Goal: Contribute content: Contribute content

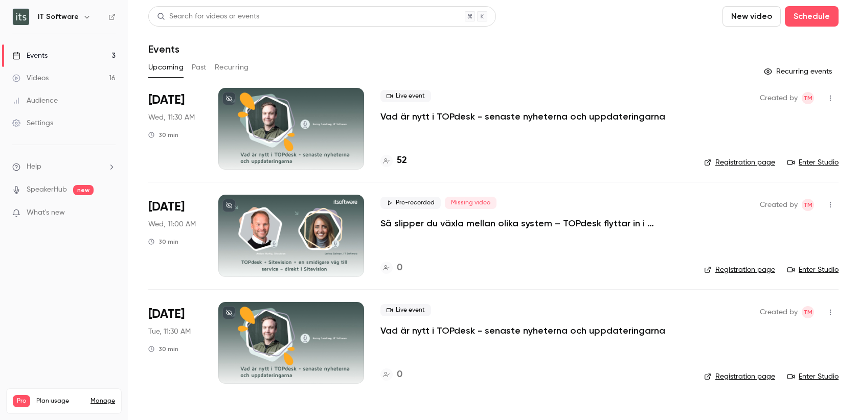
click at [202, 67] on button "Past" at bounding box center [199, 67] width 15 height 16
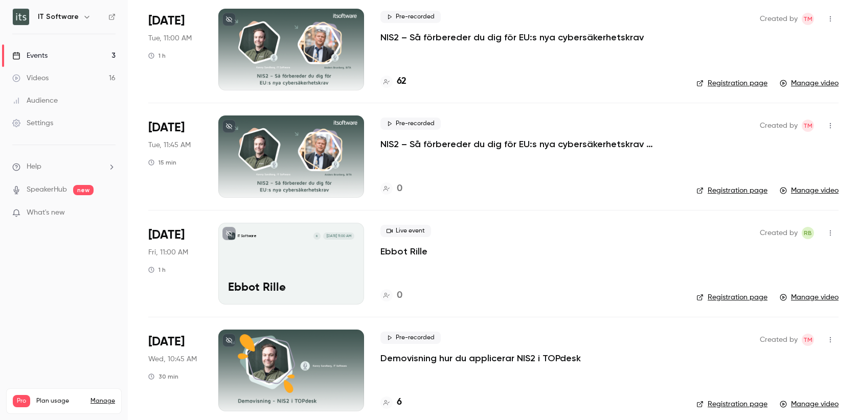
scroll to position [79, 0]
click at [493, 40] on p "NIS2 – Så förbereder du dig för EU:s nya cybersäkerhetskrav" at bounding box center [511, 38] width 263 height 12
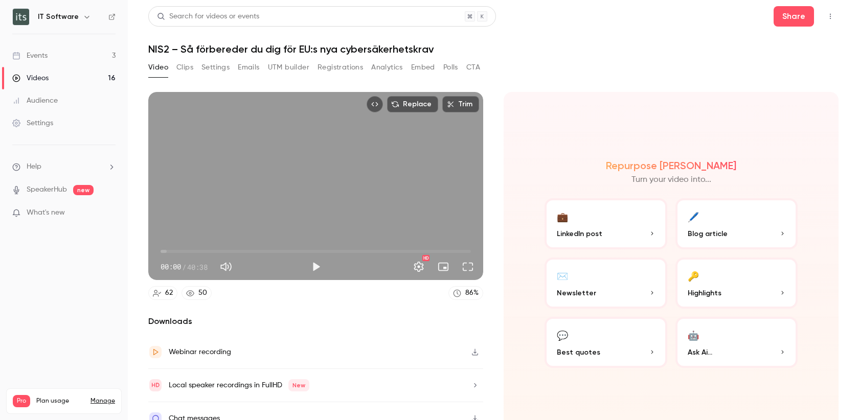
click at [619, 231] on p "LinkedIn post" at bounding box center [606, 234] width 98 height 11
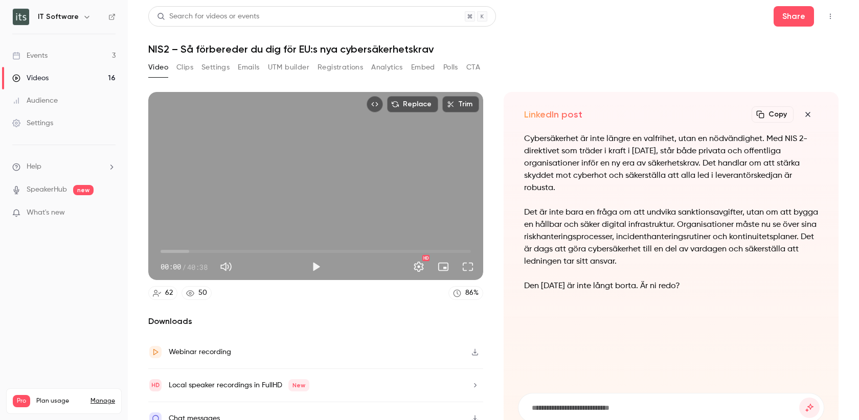
scroll to position [14, 0]
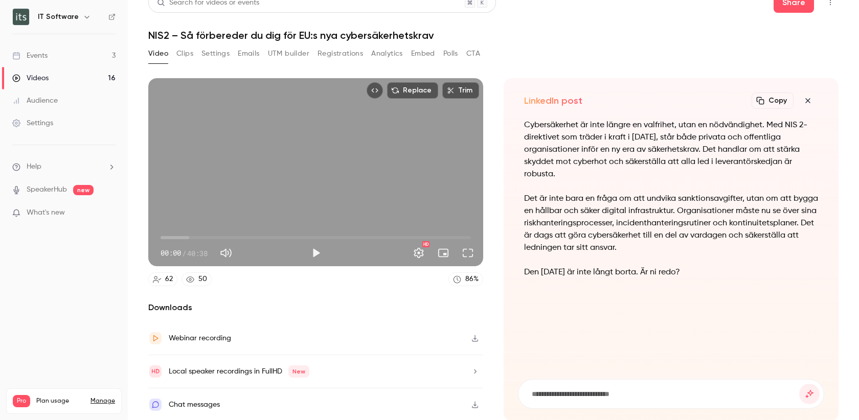
drag, startPoint x: 524, startPoint y: 271, endPoint x: 725, endPoint y: 272, distance: 201.4
click at [725, 272] on p "Den [DATE] är inte långt borta. Är ni redo?" at bounding box center [671, 272] width 294 height 12
copy p "Den [DATE] är inte långt borta. Är ni redo?"
click at [562, 393] on input at bounding box center [665, 394] width 268 height 11
type input "**********"
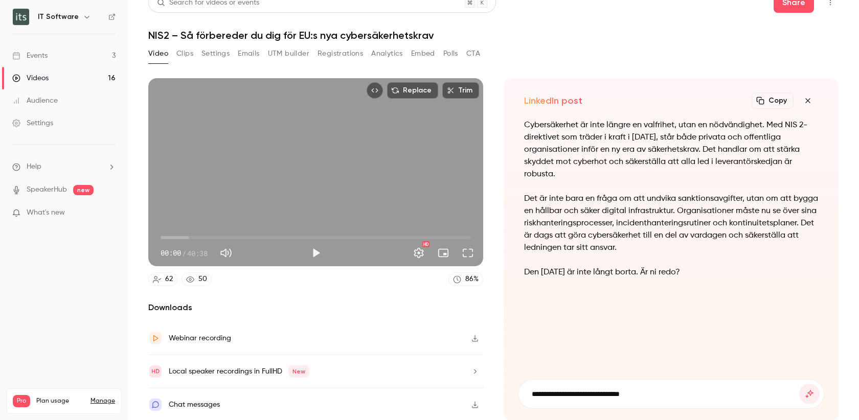
click at [799, 384] on button "submit" at bounding box center [809, 394] width 20 height 20
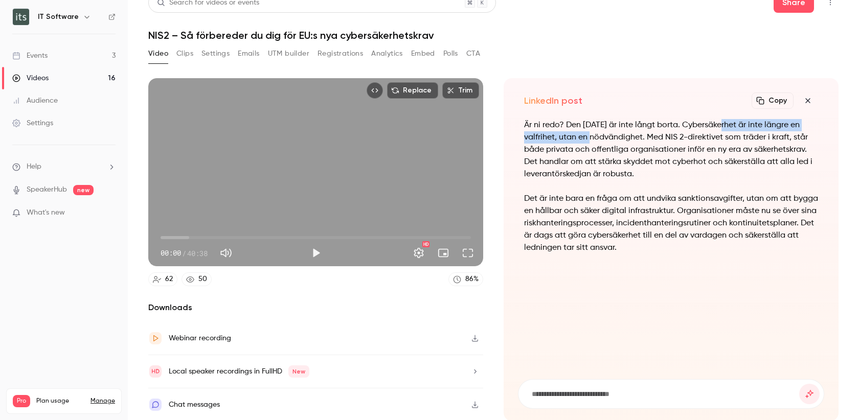
drag, startPoint x: 715, startPoint y: 123, endPoint x: 594, endPoint y: 136, distance: 121.9
click at [594, 136] on p "Är ni redo? Den [DATE] är inte långt borta. Cybersäkerhet är inte längre en val…" at bounding box center [671, 149] width 294 height 61
click at [809, 99] on icon "button" at bounding box center [807, 100] width 5 height 5
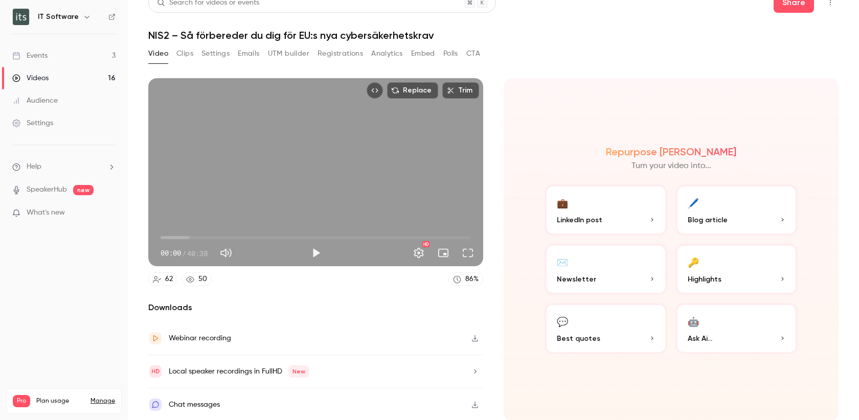
click at [717, 285] on button "🔑 Highlights" at bounding box center [736, 269] width 123 height 51
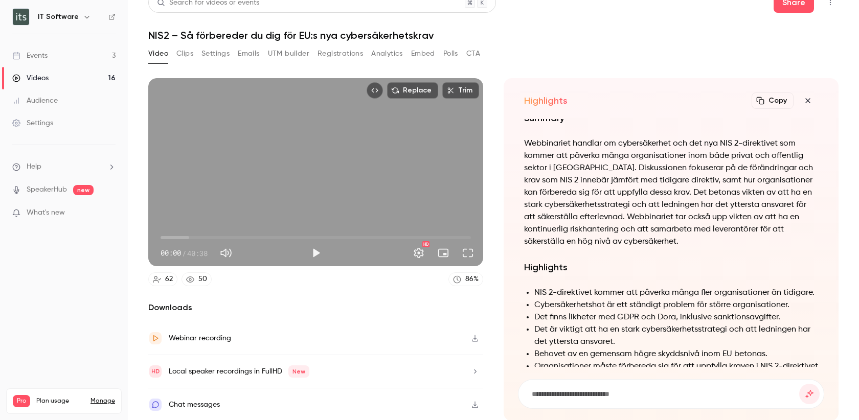
scroll to position [-363, 0]
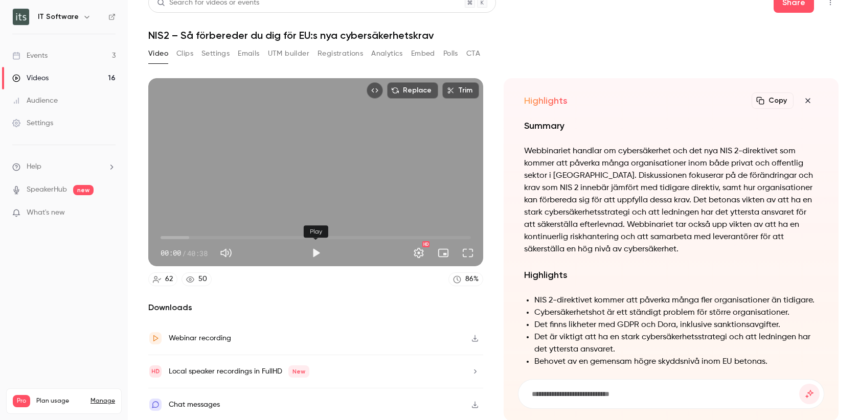
click at [313, 255] on button "Play" at bounding box center [316, 253] width 20 height 20
click at [170, 237] on span "00:21" at bounding box center [316, 238] width 310 height 16
click at [176, 238] on span "01:17" at bounding box center [316, 238] width 310 height 16
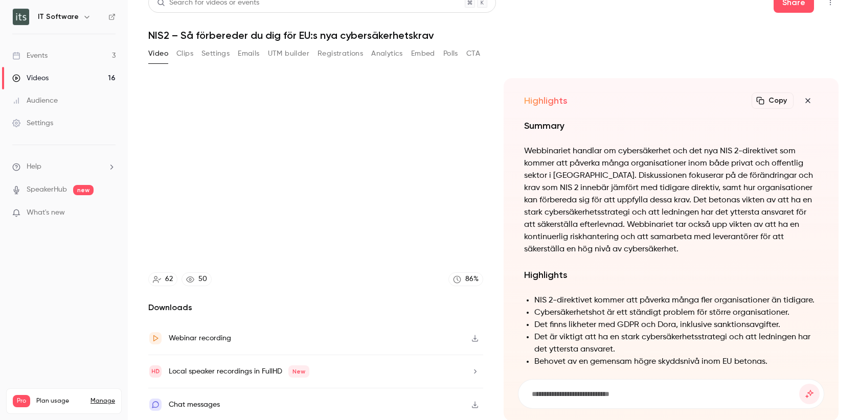
type input "*****"
click at [185, 55] on button "Clips" at bounding box center [184, 53] width 17 height 16
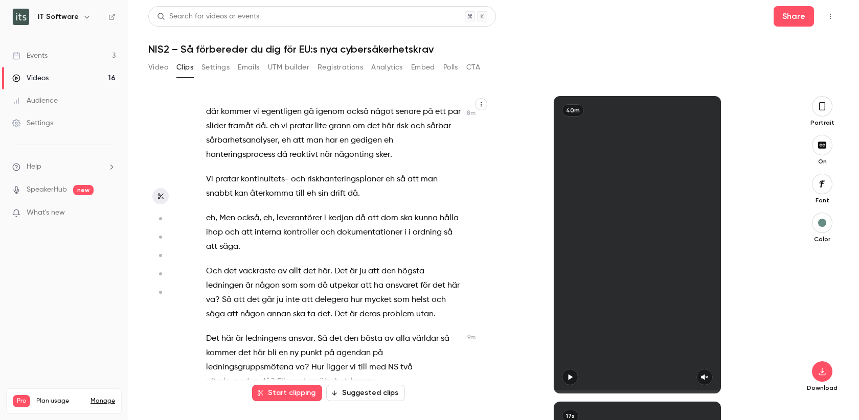
scroll to position [2424, 0]
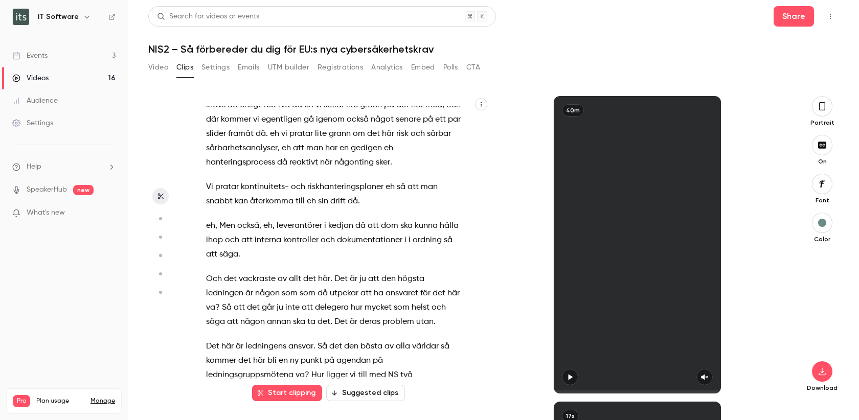
click at [205, 276] on div "Hej och välkomna till dagens webinar . eh kan ni göra samarbete jag eh mig känn…" at bounding box center [338, 249] width 291 height 287
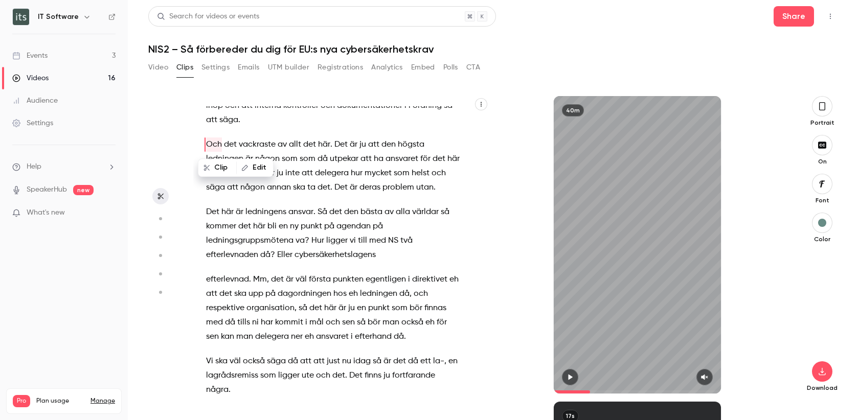
scroll to position [2557, 0]
drag, startPoint x: 222, startPoint y: 147, endPoint x: 423, endPoint y: 344, distance: 281.3
click at [423, 344] on div "Hej och välkomna till dagens webinar . eh kan ni göra samarbete jag eh mig känn…" at bounding box center [338, 249] width 291 height 287
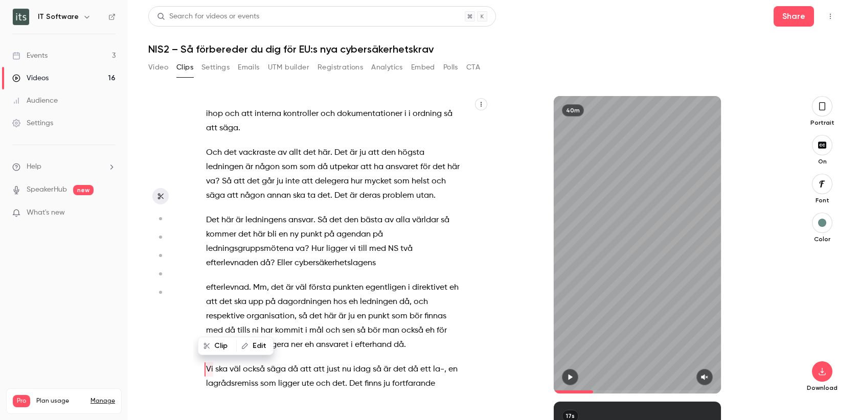
click at [207, 153] on span "Och" at bounding box center [214, 153] width 16 height 14
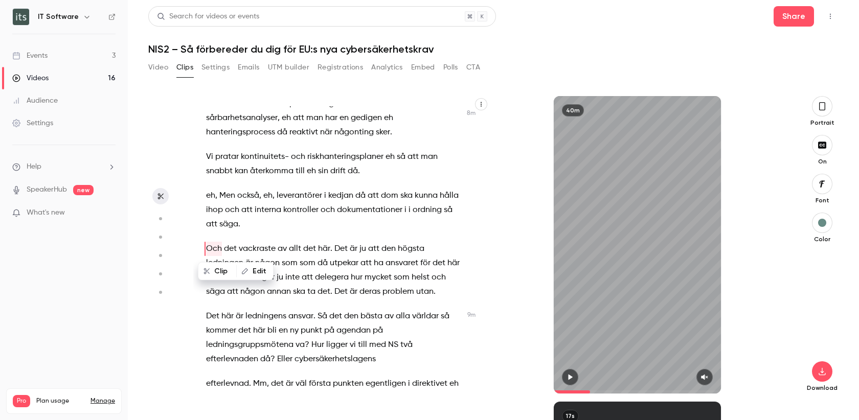
scroll to position [2453, 0]
click at [229, 274] on button "Clip" at bounding box center [217, 273] width 37 height 16
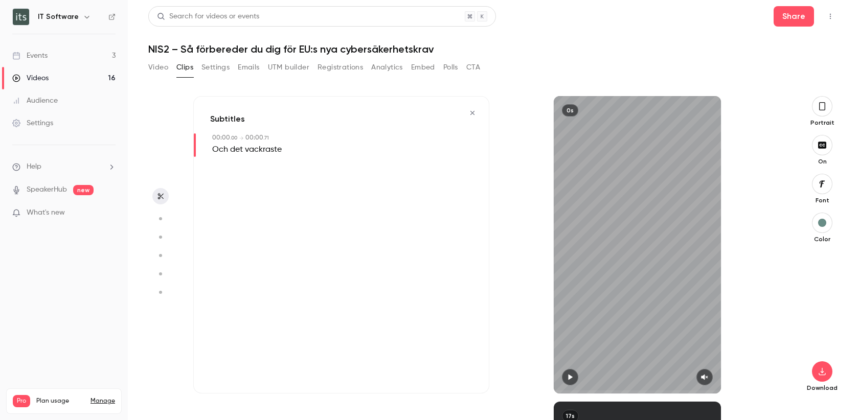
click at [475, 112] on icon "button" at bounding box center [472, 112] width 8 height 7
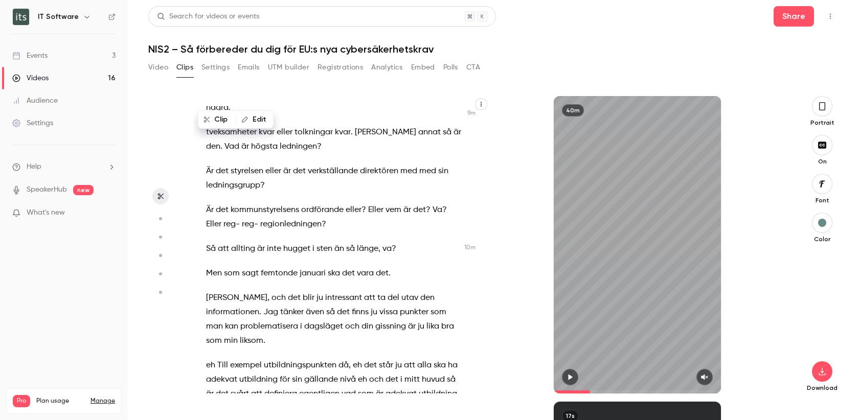
scroll to position [2853, 0]
click at [482, 105] on icon "button" at bounding box center [481, 104] width 6 height 6
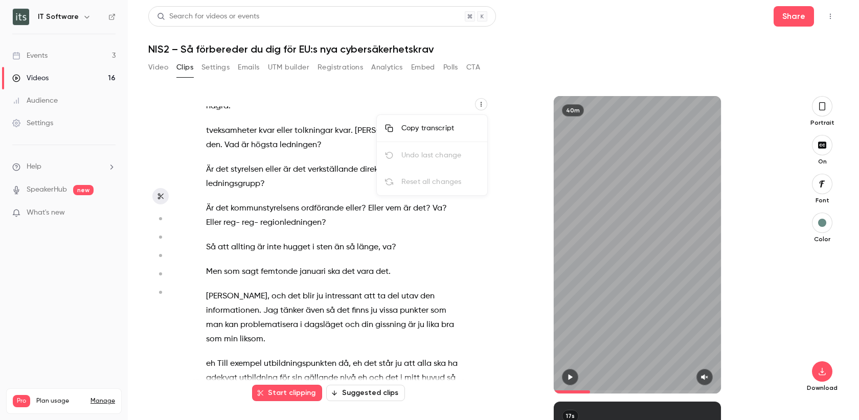
click at [482, 105] on div at bounding box center [429, 210] width 859 height 420
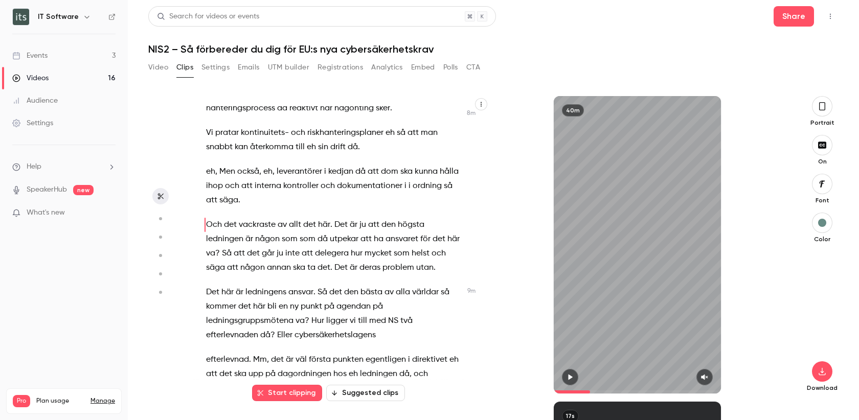
scroll to position [2479, 0]
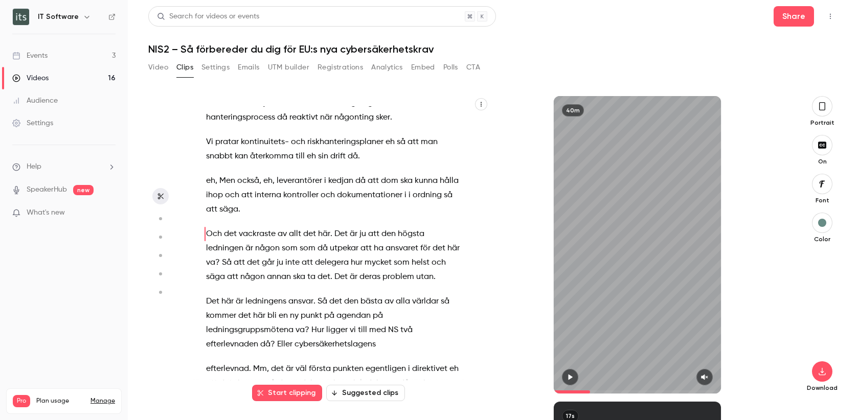
click at [282, 392] on button "Start clipping" at bounding box center [287, 393] width 70 height 16
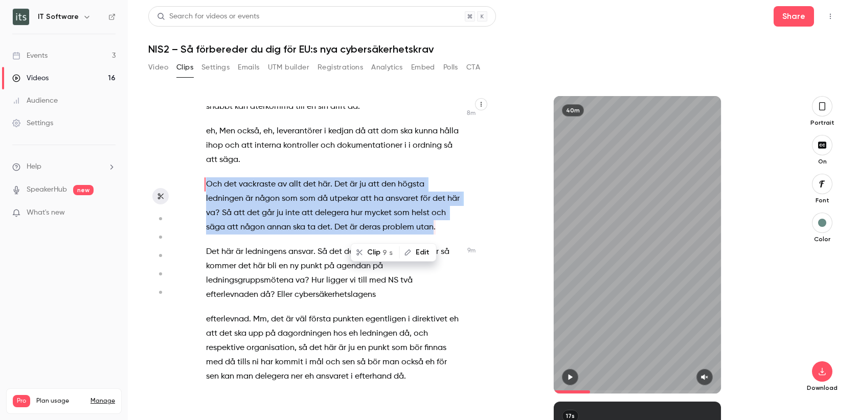
scroll to position [2542, 0]
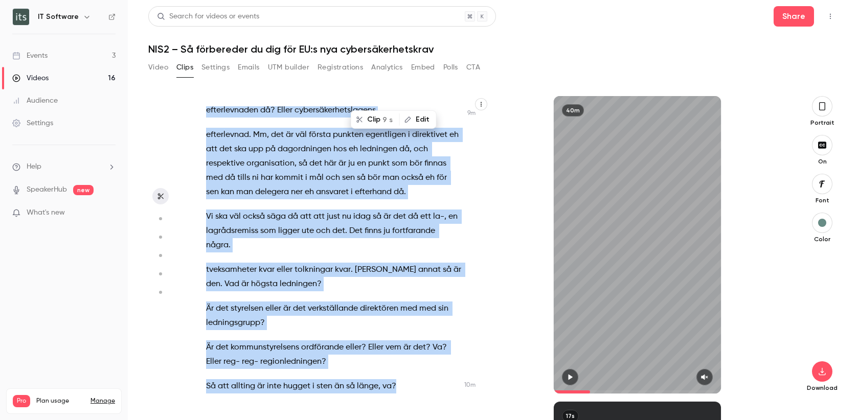
drag, startPoint x: 439, startPoint y: 218, endPoint x: 439, endPoint y: 393, distance: 174.8
click at [439, 393] on div "Hej och välkomna till dagens webinar . eh kan ni göra samarbete jag eh mig känn…" at bounding box center [338, 249] width 291 height 287
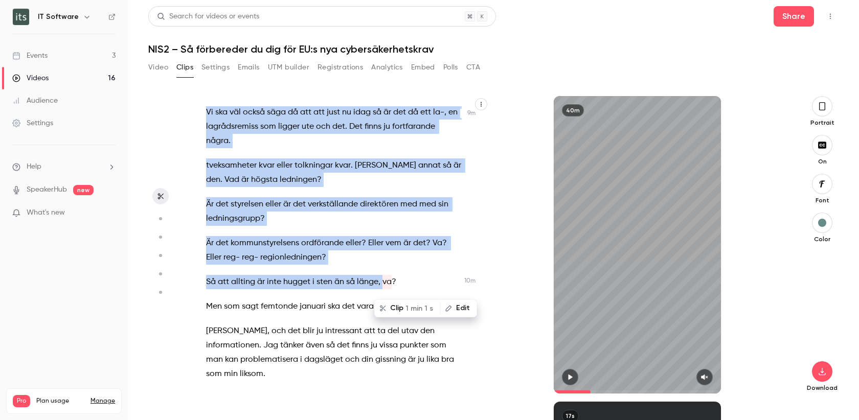
scroll to position [2829, 0]
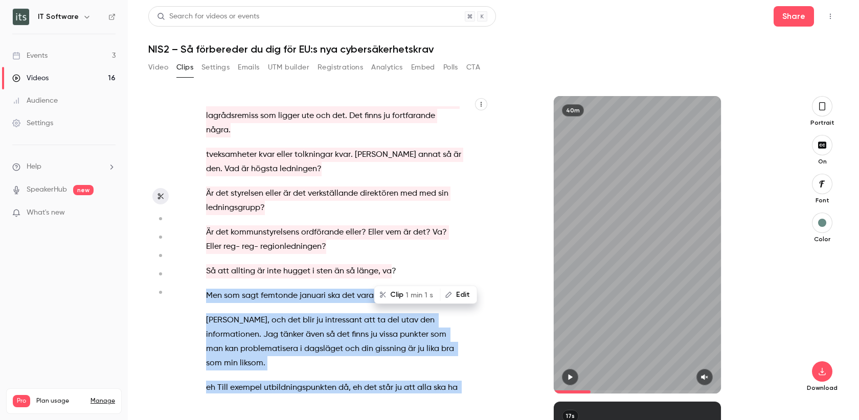
drag, startPoint x: 402, startPoint y: 271, endPoint x: 453, endPoint y: 289, distance: 54.0
click at [453, 289] on div "Hej och välkomna till dagens webinar . eh kan ni göra samarbete jag eh mig känn…" at bounding box center [341, 245] width 296 height 298
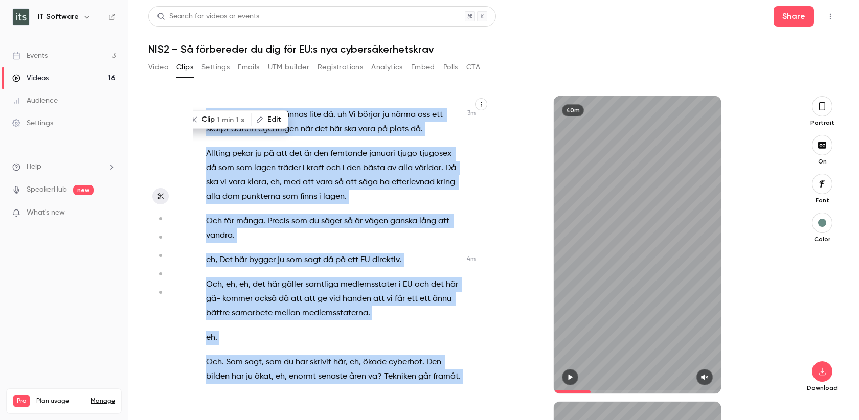
scroll to position [997, 0]
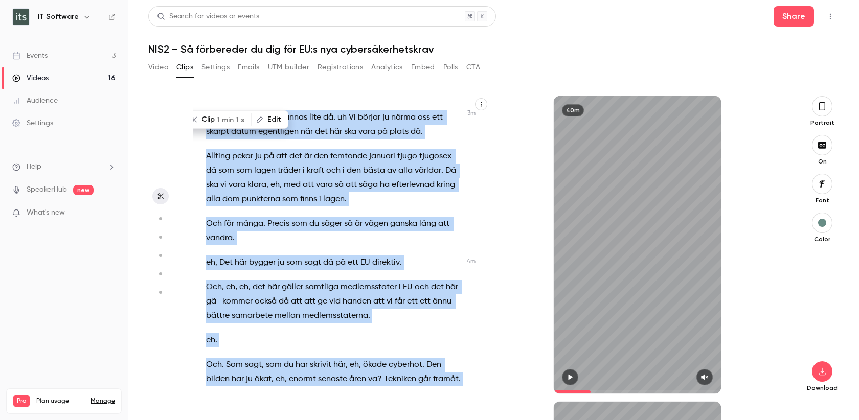
click at [428, 306] on p "Och , eh , eh , det här gäller samtliga medlemsstater i EU och det här gä- komm…" at bounding box center [333, 301] width 255 height 43
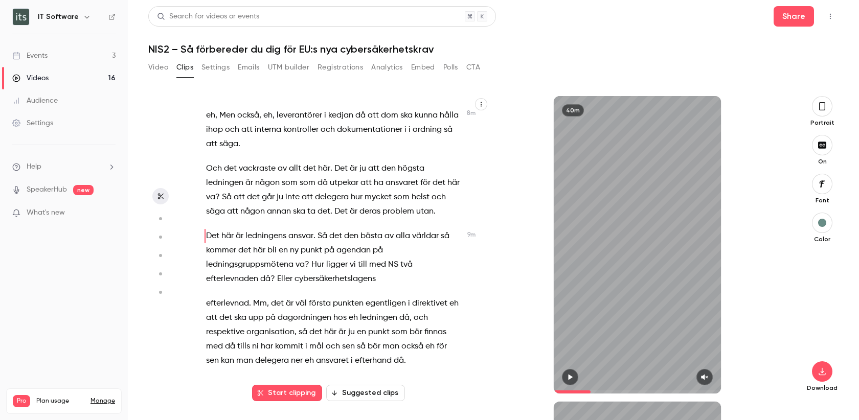
scroll to position [2547, 0]
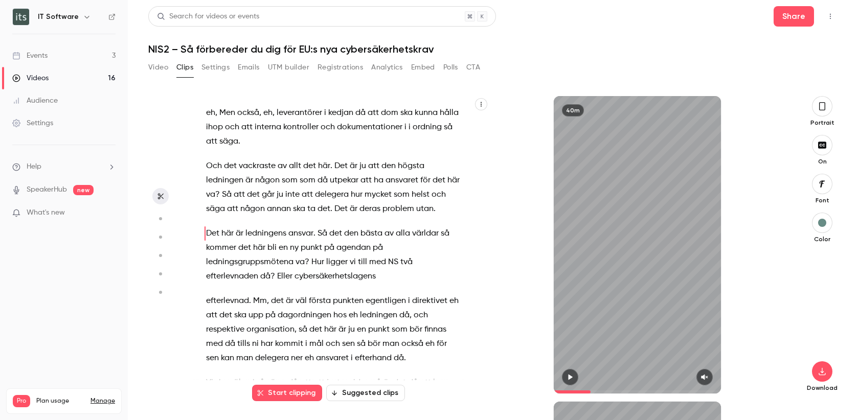
click at [208, 165] on span "Och" at bounding box center [214, 166] width 16 height 14
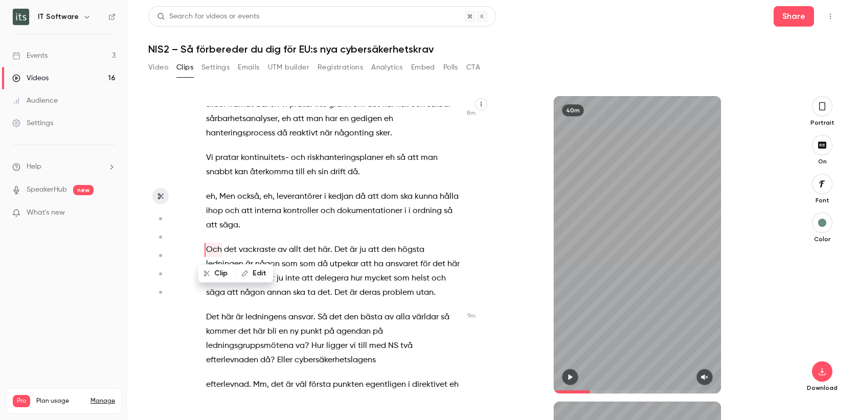
scroll to position [2463, 0]
click at [222, 235] on div "Hej och välkomna till dagens webinar . eh kan ni göra samarbete jag eh mig känn…" at bounding box center [338, 249] width 291 height 287
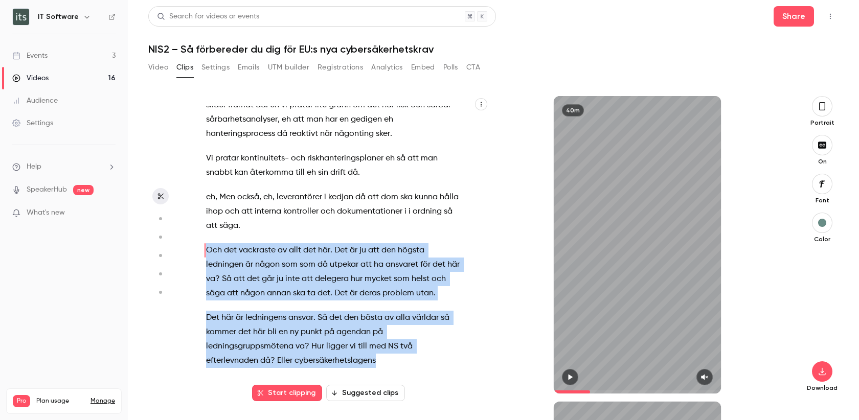
drag, startPoint x: 206, startPoint y: 248, endPoint x: 402, endPoint y: 368, distance: 229.9
click at [403, 368] on div "Hej och välkomna till dagens webinar . eh kan ni göra samarbete jag eh mig känn…" at bounding box center [338, 249] width 291 height 287
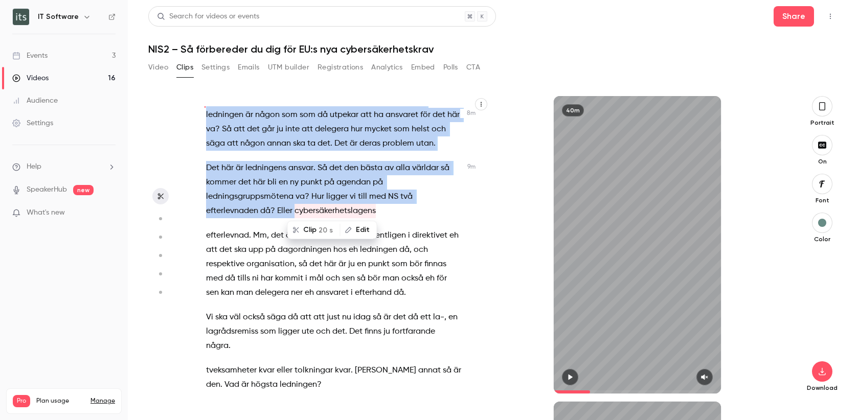
scroll to position [2617, 0]
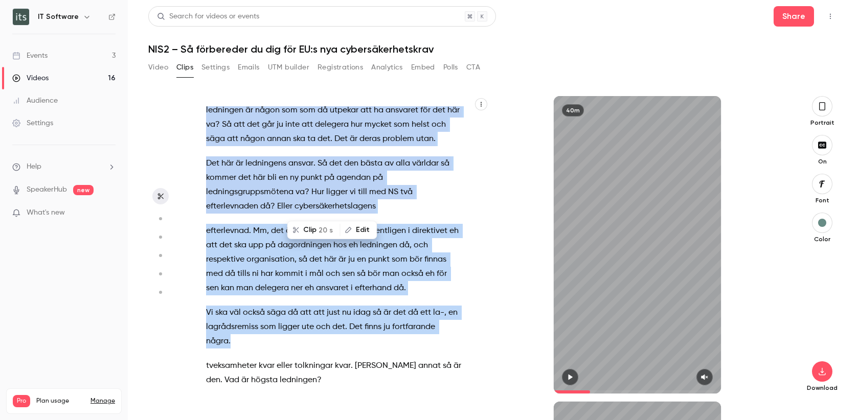
drag, startPoint x: 207, startPoint y: 230, endPoint x: 291, endPoint y: 335, distance: 134.5
click at [291, 335] on div "Hej och välkomna till dagens webinar . eh kan ni göra samarbete jag eh mig känn…" at bounding box center [338, 249] width 291 height 287
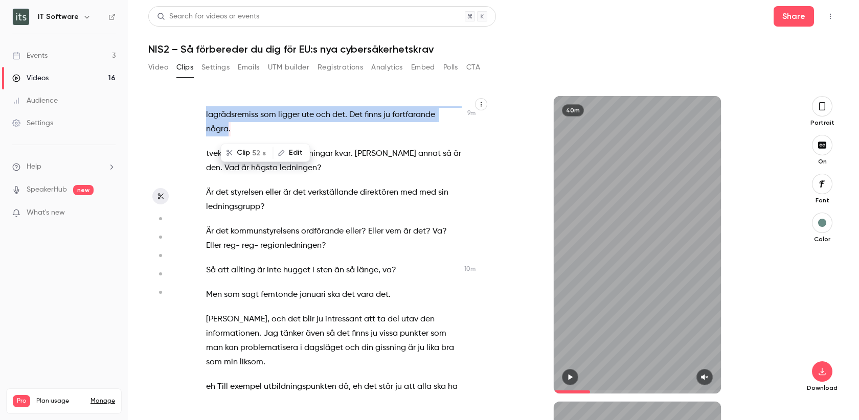
scroll to position [2829, 0]
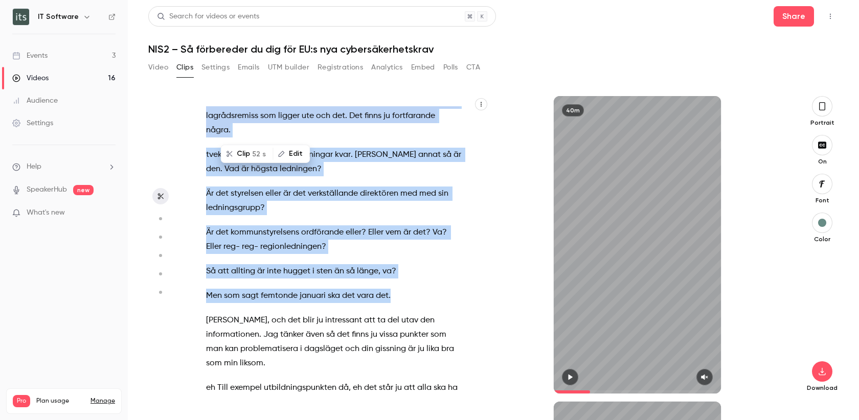
drag, startPoint x: 206, startPoint y: 153, endPoint x: 396, endPoint y: 294, distance: 236.4
click at [396, 294] on div "Hej och välkomna till dagens webinar . eh kan ni göra samarbete jag eh mig känn…" at bounding box center [338, 249] width 291 height 287
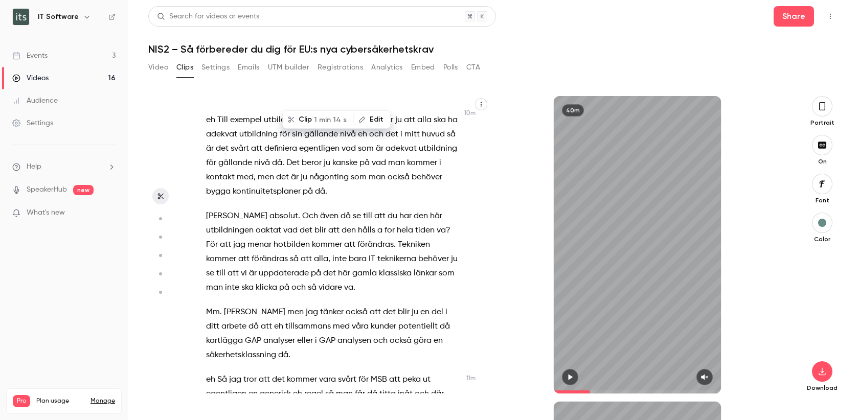
scroll to position [3101, 0]
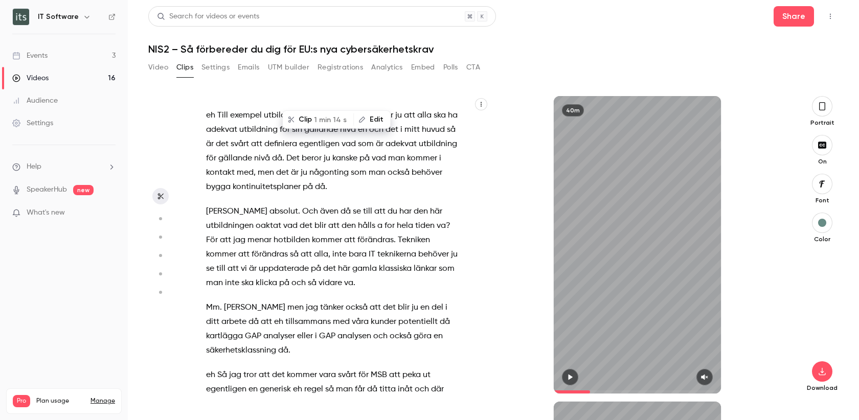
click at [310, 119] on button "Clip 1 min 14 s" at bounding box center [318, 119] width 70 height 16
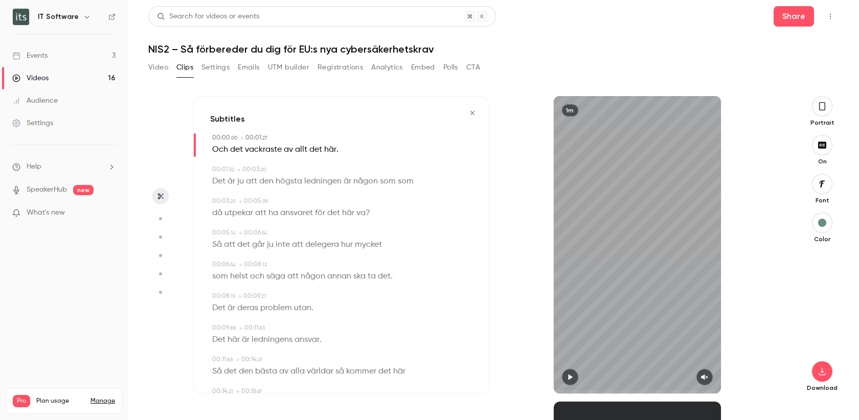
click at [822, 104] on icon "button" at bounding box center [822, 106] width 8 height 11
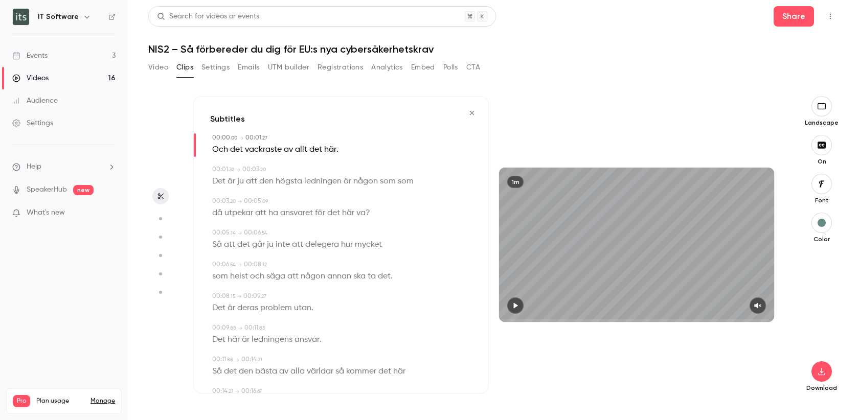
click at [517, 305] on icon "button" at bounding box center [515, 305] width 8 height 7
click at [759, 306] on icon "button" at bounding box center [758, 305] width 8 height 7
drag, startPoint x: 513, startPoint y: 318, endPoint x: 479, endPoint y: 316, distance: 34.3
click at [479, 316] on div "Subtitles 00:00 . 00 → 00:01 . 27 Och det vackraste av allt det här . 00:01 . 3…" at bounding box center [488, 245] width 591 height 298
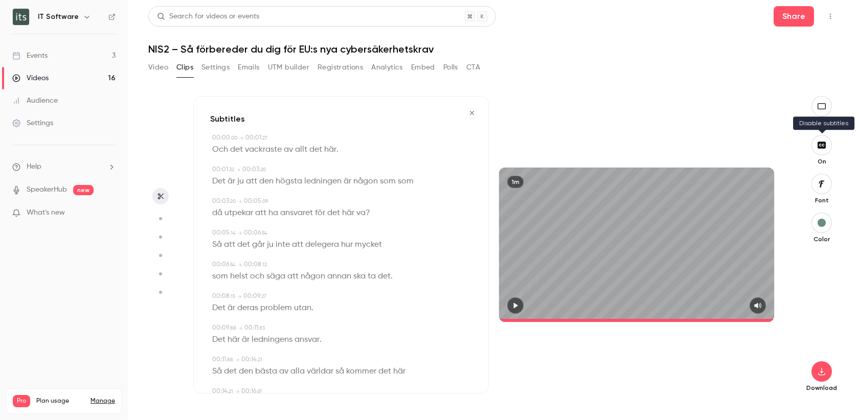
click at [822, 149] on button "button" at bounding box center [821, 145] width 20 height 20
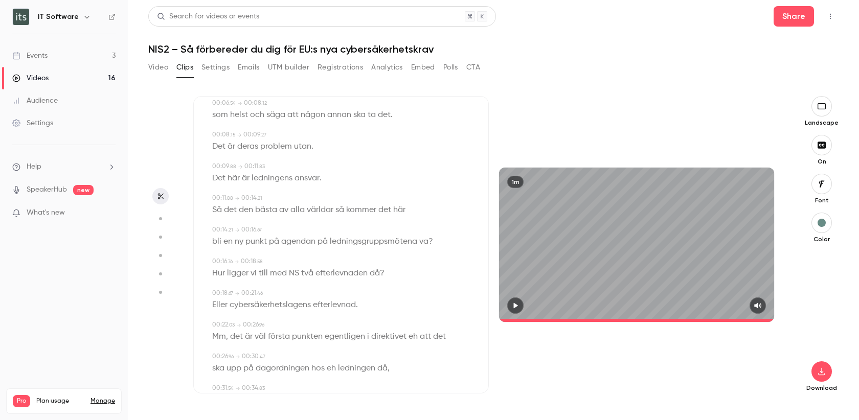
scroll to position [163, 0]
click at [297, 271] on span "NS" at bounding box center [294, 272] width 10 height 14
type input "****"
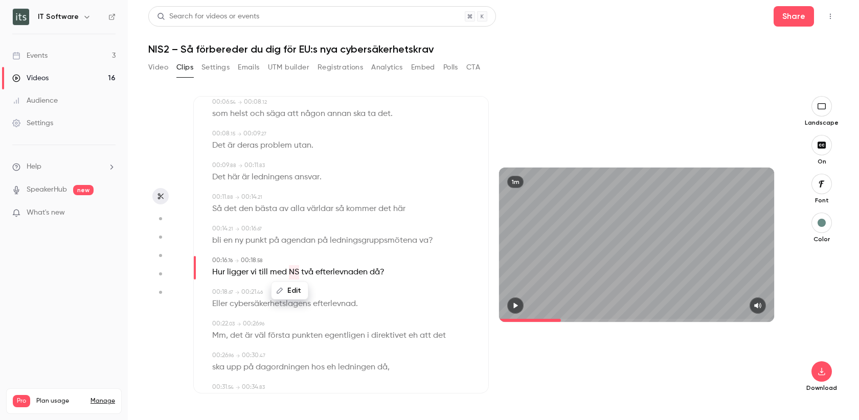
click at [293, 293] on button "Edit" at bounding box center [289, 291] width 35 height 16
click at [246, 293] on input "**" at bounding box center [270, 294] width 92 height 20
type input "****"
click at [332, 295] on button "Replace" at bounding box center [341, 294] width 46 height 20
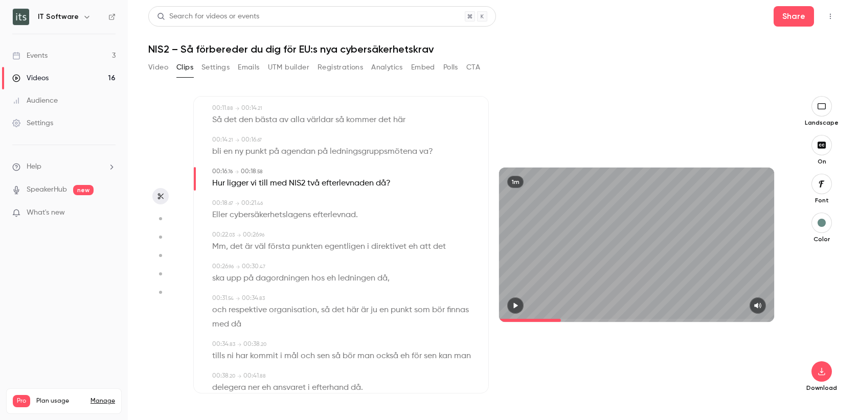
scroll to position [259, 0]
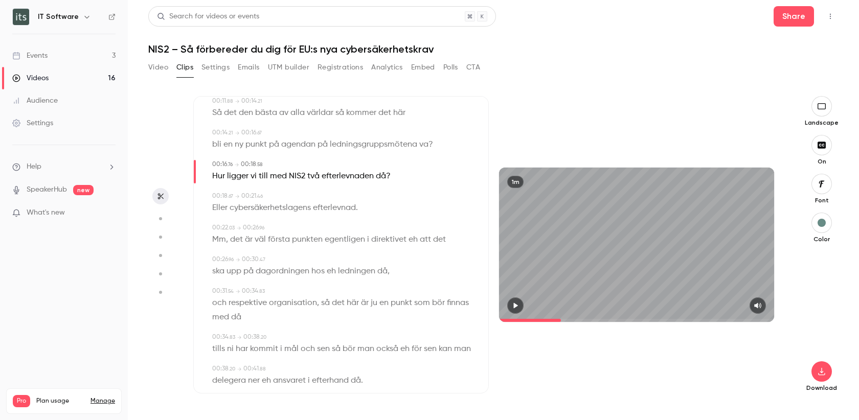
click at [413, 240] on span "eh" at bounding box center [412, 240] width 9 height 14
type input "**"
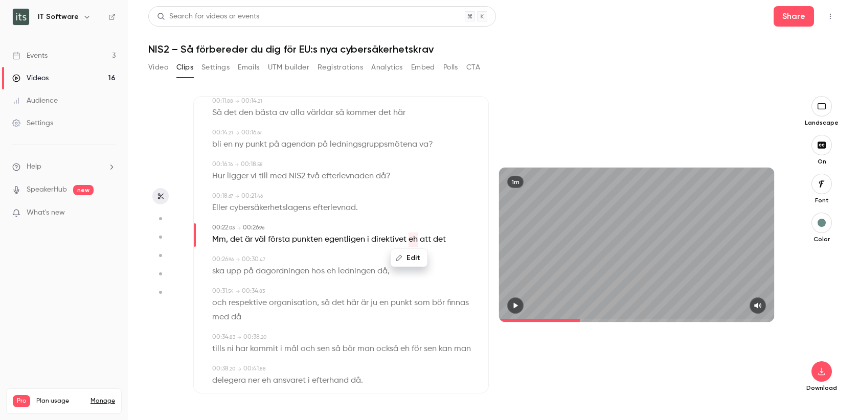
click at [413, 256] on button "Edit" at bounding box center [408, 258] width 35 height 16
click at [475, 293] on div "Subtitles 00:00 . 00 → 00:01 . 27 Och det vackraste av allt det här . 00:01 . 3…" at bounding box center [340, 245] width 295 height 298
click at [412, 241] on span "eh" at bounding box center [412, 240] width 9 height 14
click at [411, 256] on button "Edit" at bounding box center [408, 258] width 35 height 16
click at [465, 263] on button "Replace" at bounding box center [461, 262] width 46 height 20
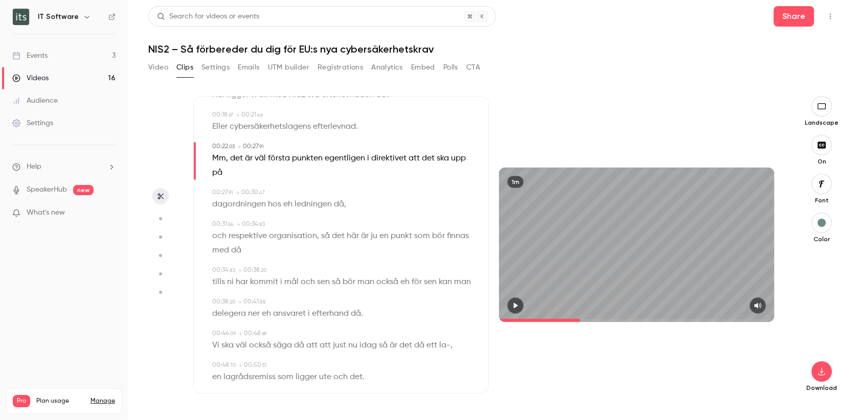
scroll to position [347, 0]
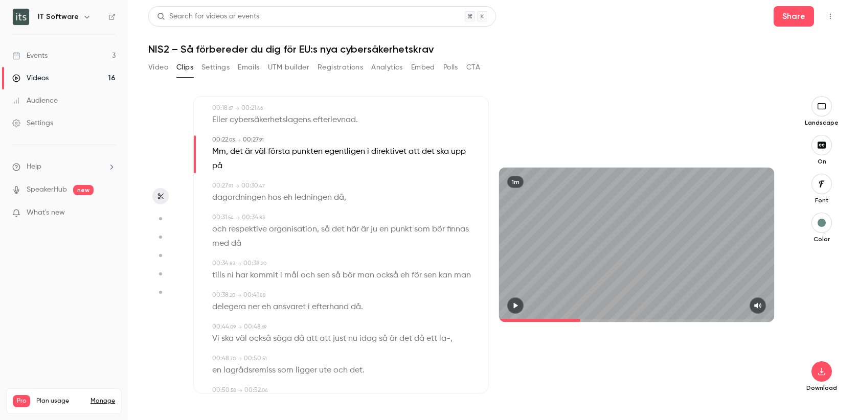
click at [288, 198] on span "eh" at bounding box center [287, 198] width 9 height 14
type input "****"
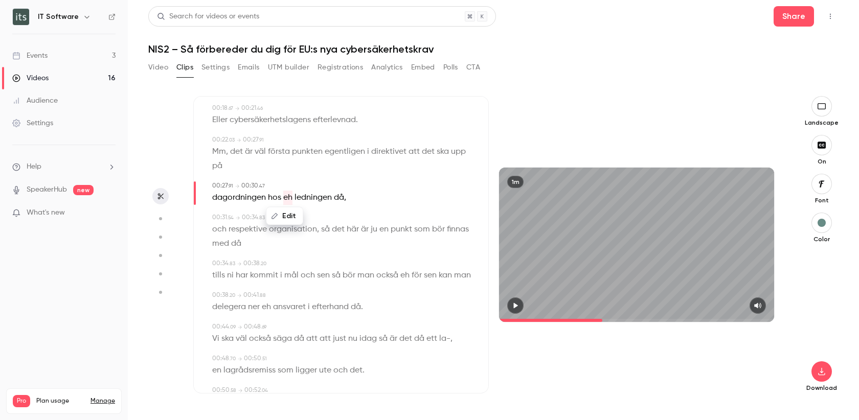
click at [287, 214] on button "Edit" at bounding box center [284, 216] width 35 height 16
click at [324, 222] on button "Replace" at bounding box center [336, 220] width 46 height 20
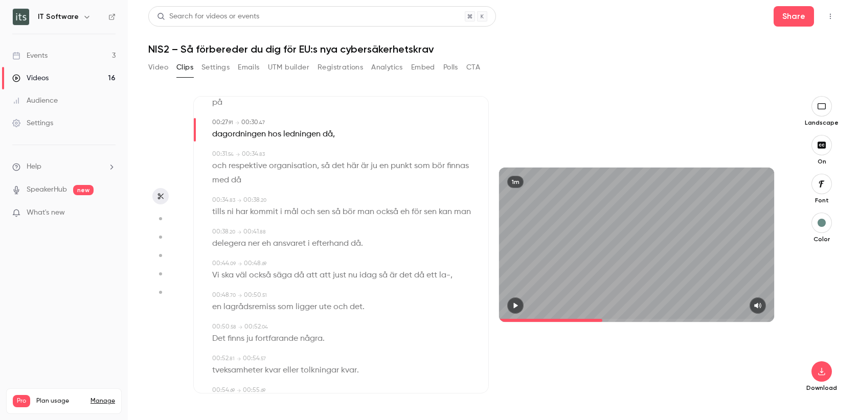
scroll to position [417, 0]
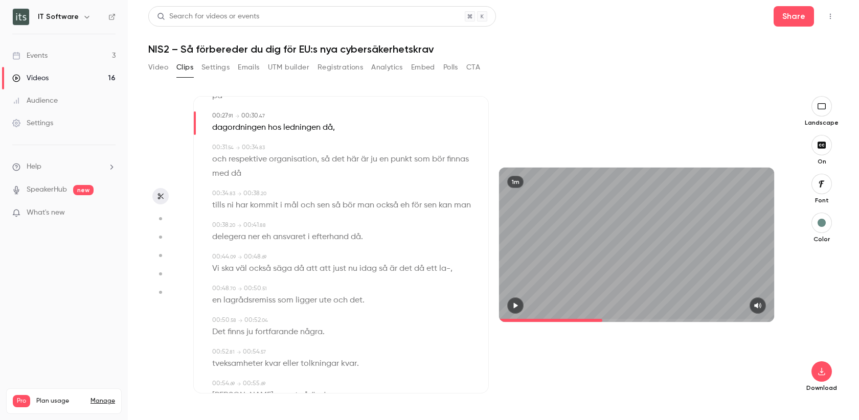
click at [403, 205] on span "eh" at bounding box center [404, 205] width 9 height 14
type input "****"
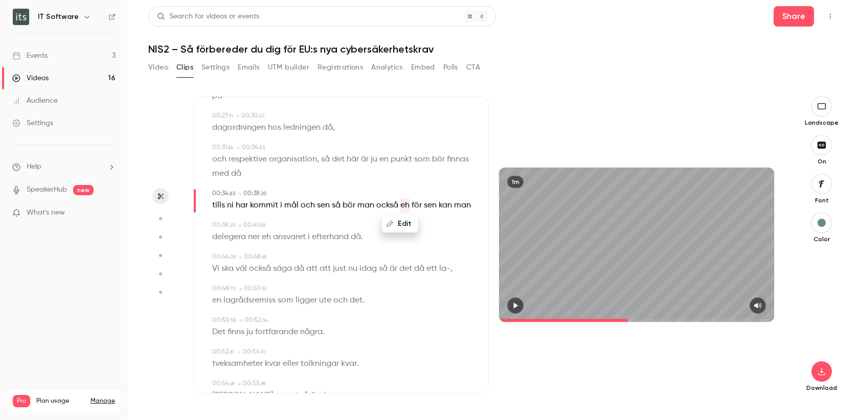
click at [404, 226] on button "Edit" at bounding box center [399, 224] width 35 height 16
click at [449, 228] on button "Replace" at bounding box center [451, 227] width 46 height 20
click at [266, 235] on span "eh" at bounding box center [266, 237] width 9 height 14
type input "****"
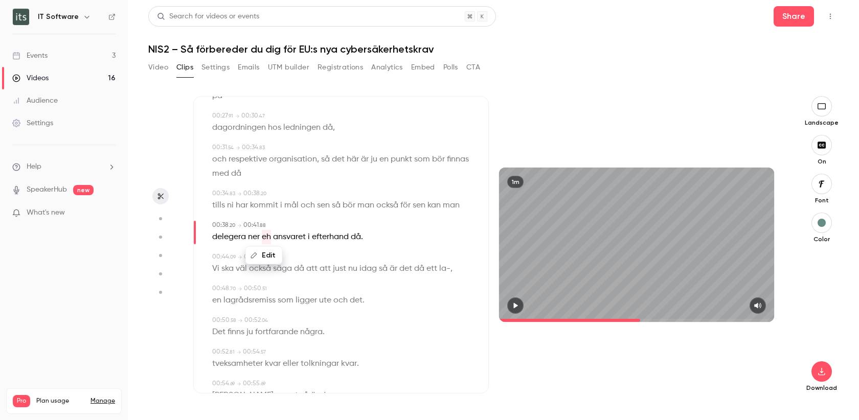
click at [268, 255] on button "Edit" at bounding box center [263, 255] width 35 height 16
click at [318, 262] on button "Replace" at bounding box center [315, 259] width 46 height 20
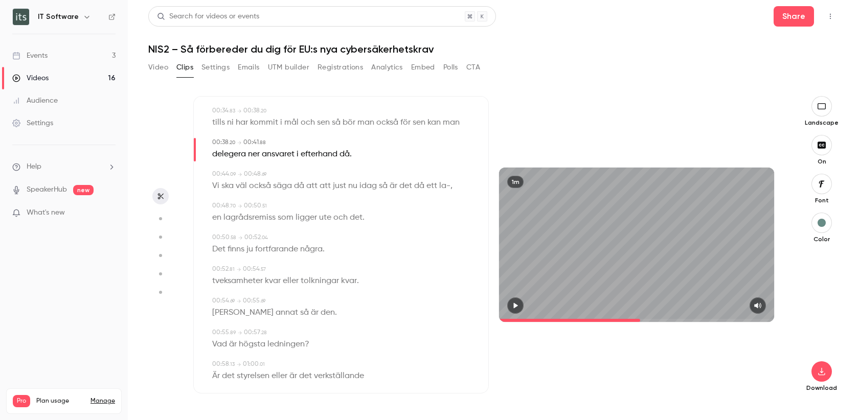
scroll to position [505, 0]
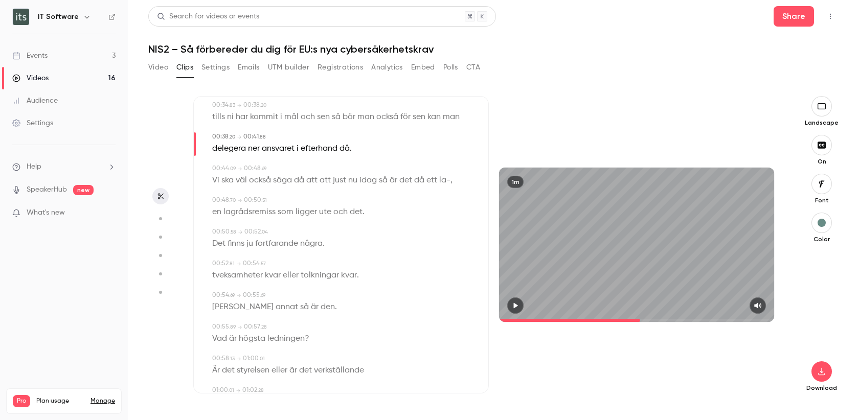
click at [443, 179] on span "la-" at bounding box center [444, 180] width 11 height 14
type input "****"
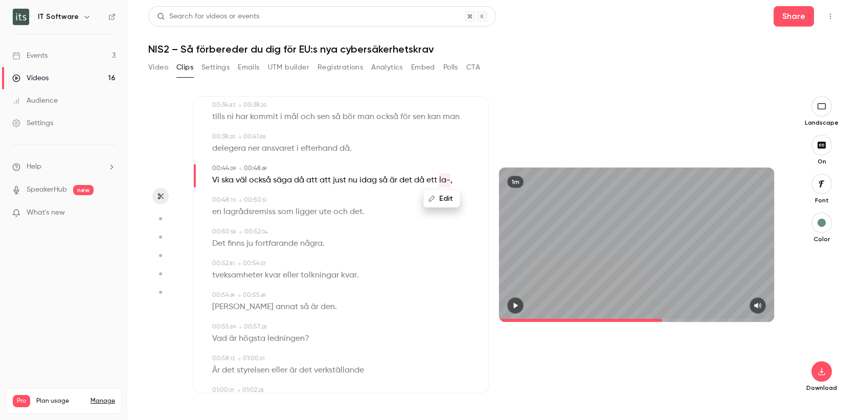
click at [445, 196] on button "Edit" at bounding box center [441, 199] width 35 height 16
click at [464, 201] on button "Replace" at bounding box center [466, 202] width 46 height 20
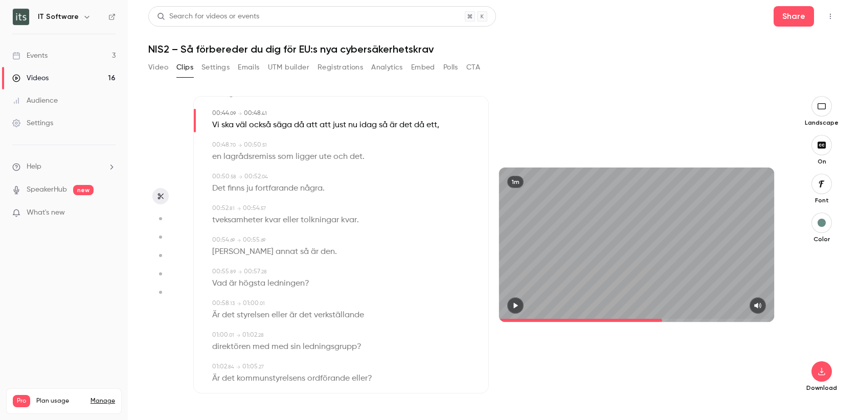
scroll to position [568, 0]
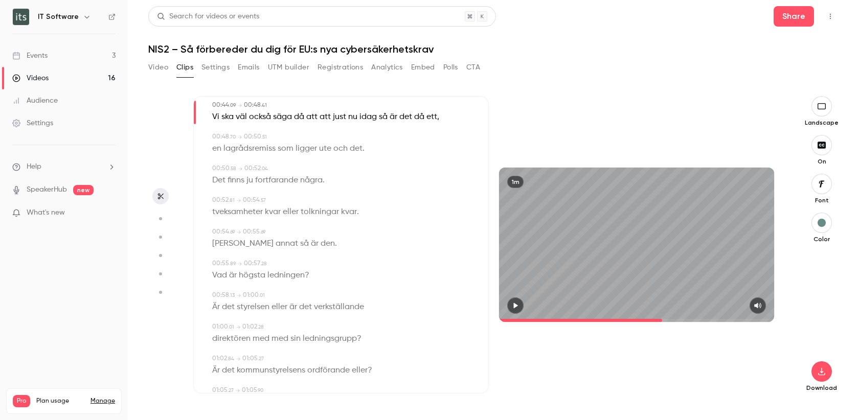
click at [362, 149] on span "." at bounding box center [363, 149] width 2 height 14
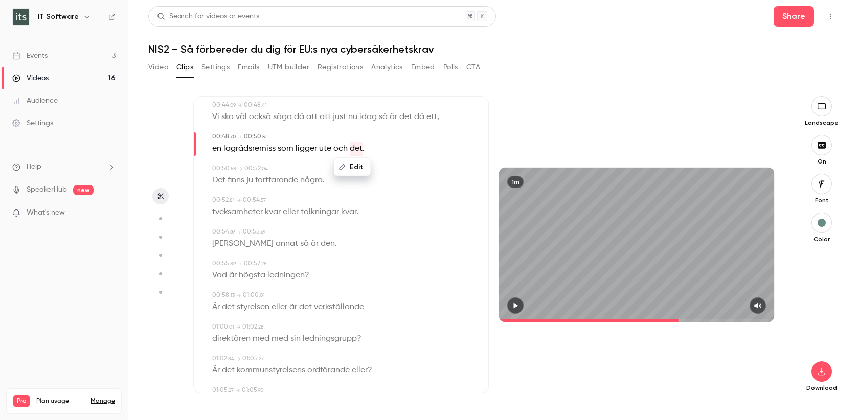
click at [358, 166] on button "Edit" at bounding box center [351, 167] width 35 height 16
click at [332, 170] on input "***" at bounding box center [333, 171] width 92 height 20
click at [397, 163] on button "Replace" at bounding box center [404, 171] width 46 height 20
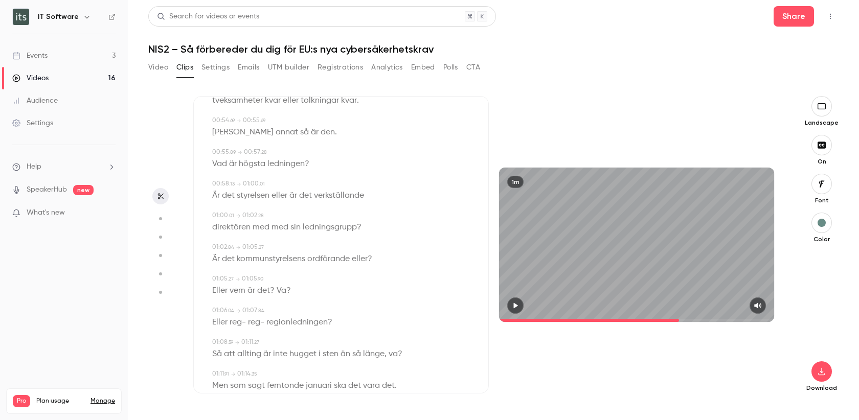
scroll to position [681, 0]
click at [237, 322] on span "reg-" at bounding box center [238, 321] width 16 height 14
type input "**"
click at [240, 341] on button "Edit" at bounding box center [234, 340] width 35 height 16
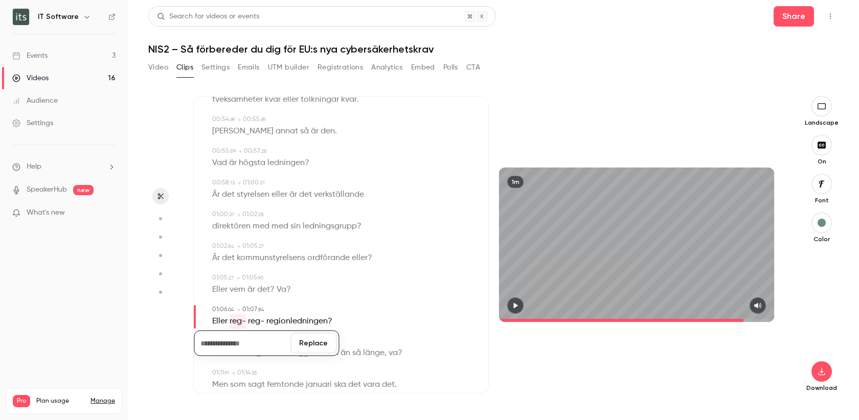
click at [309, 347] on button "Replace" at bounding box center [313, 343] width 46 height 20
type input "**"
click at [240, 321] on span "reg-" at bounding box center [238, 321] width 16 height 14
click at [239, 336] on button "Edit" at bounding box center [234, 340] width 35 height 16
click at [310, 344] on button "Replace" at bounding box center [313, 343] width 46 height 20
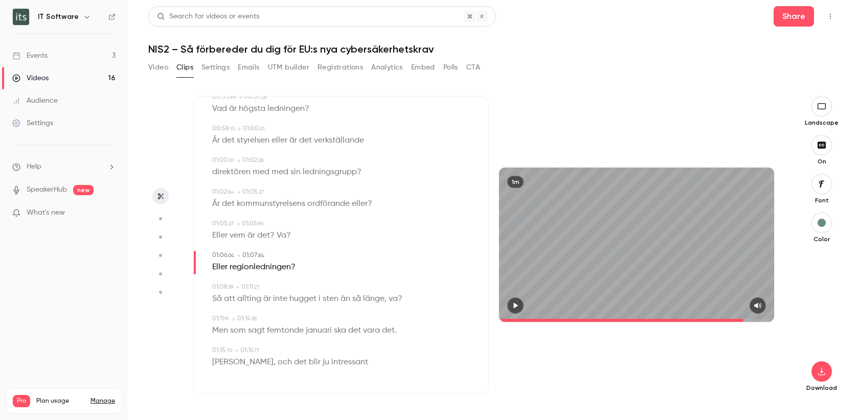
scroll to position [0, 0]
click at [518, 304] on icon "button" at bounding box center [515, 305] width 8 height 7
drag, startPoint x: 755, startPoint y: 320, endPoint x: 502, endPoint y: 319, distance: 253.1
click at [502, 319] on span at bounding box center [636, 320] width 275 height 16
click at [515, 308] on icon "button" at bounding box center [515, 306] width 4 height 6
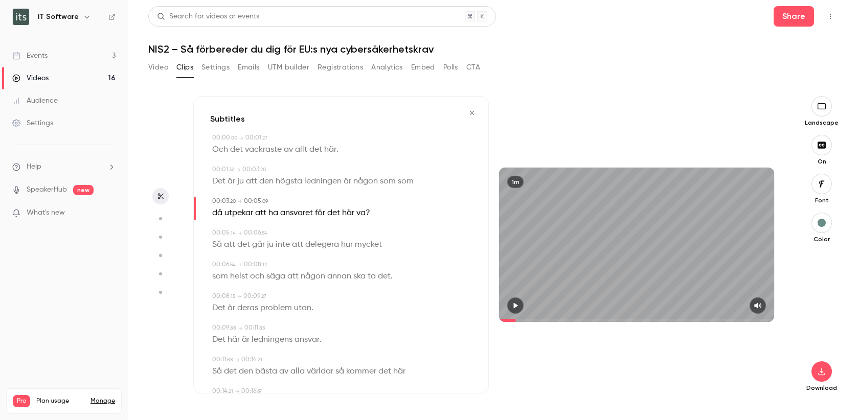
click at [406, 181] on span "som" at bounding box center [406, 181] width 16 height 14
type input "***"
click at [406, 197] on button "Edit" at bounding box center [402, 200] width 35 height 16
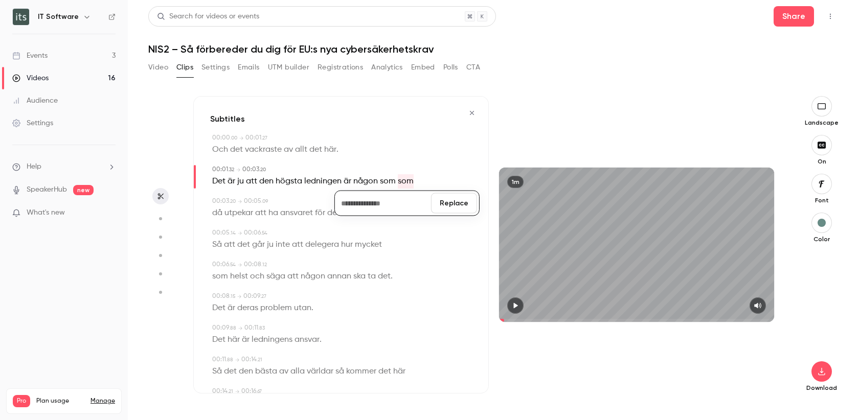
click at [452, 210] on button "Replace" at bounding box center [454, 203] width 46 height 20
click at [509, 305] on button "button" at bounding box center [515, 306] width 16 height 16
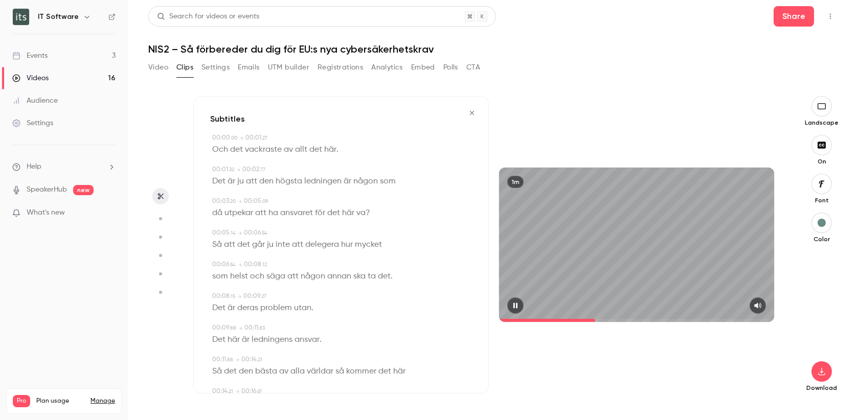
click at [514, 306] on icon "button" at bounding box center [515, 306] width 4 height 6
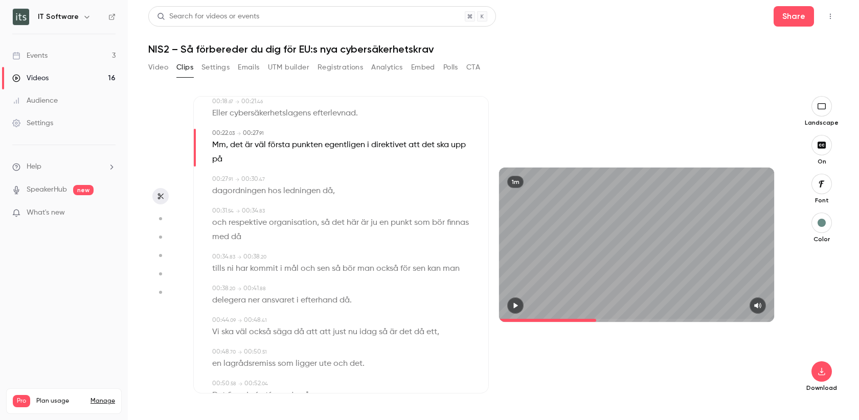
scroll to position [355, 0]
click at [375, 140] on span "direktivet" at bounding box center [388, 143] width 35 height 14
type input "**"
click at [379, 162] on button "Edit" at bounding box center [384, 162] width 35 height 16
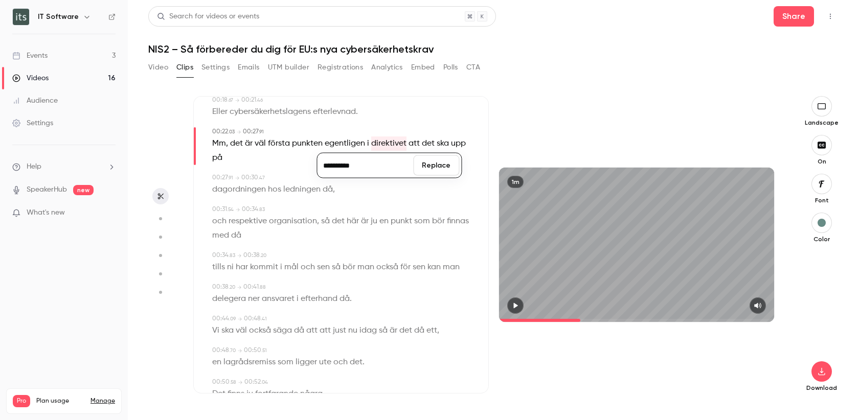
click at [324, 165] on input "**********" at bounding box center [365, 165] width 92 height 20
type input "**********"
click at [439, 164] on button "Replace" at bounding box center [436, 165] width 46 height 20
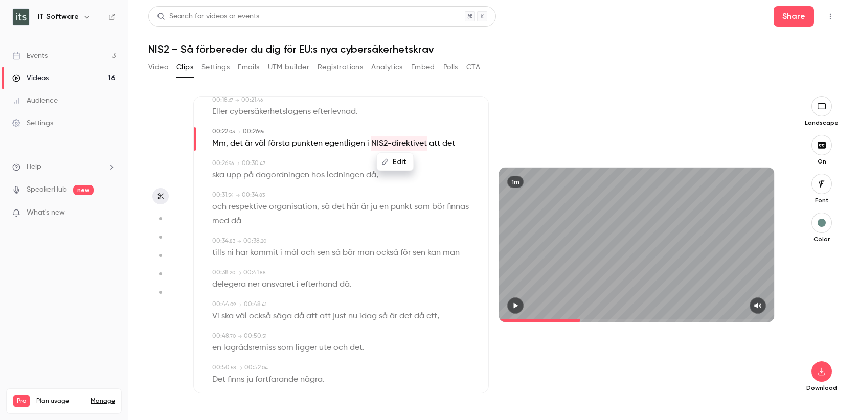
click at [439, 164] on div "00:26 . 96 → 00:30 . 47" at bounding box center [342, 163] width 260 height 9
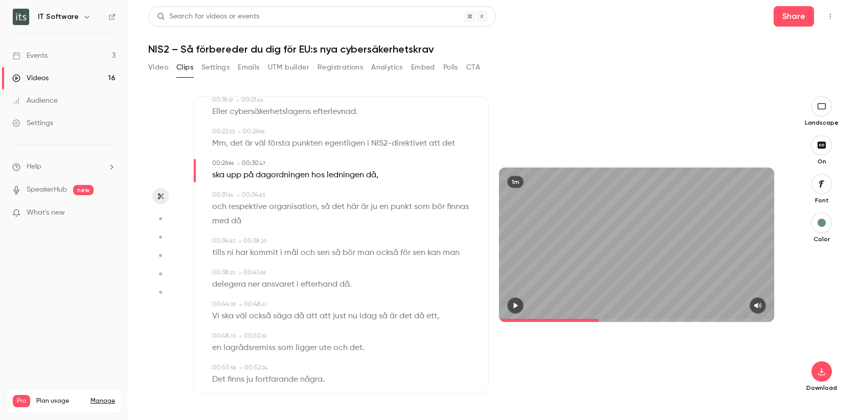
click at [519, 304] on icon "button" at bounding box center [515, 305] width 8 height 7
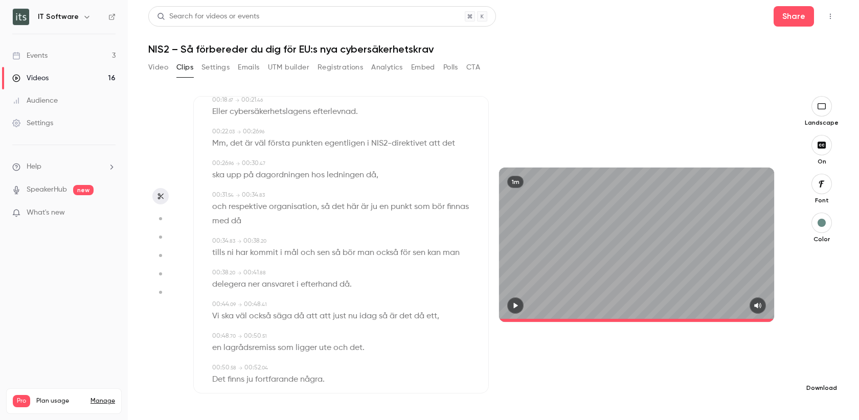
click at [825, 378] on button "button" at bounding box center [821, 371] width 20 height 20
click at [731, 388] on span "Standard" at bounding box center [745, 389] width 117 height 11
type input "****"
click at [224, 70] on button "Settings" at bounding box center [215, 67] width 28 height 16
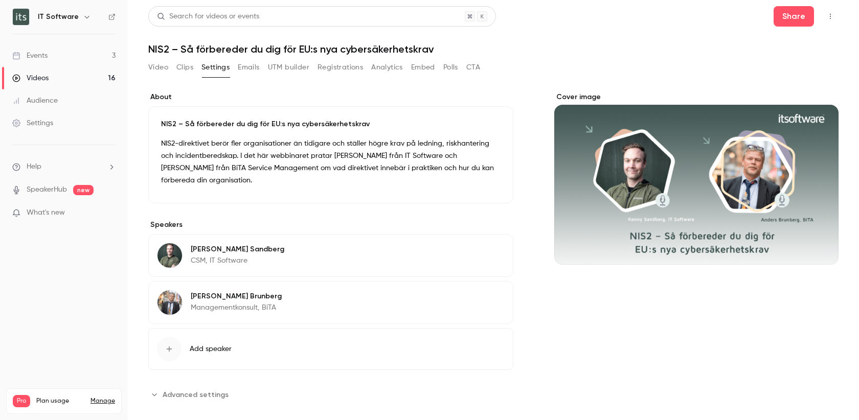
click at [247, 69] on button "Emails" at bounding box center [248, 67] width 21 height 16
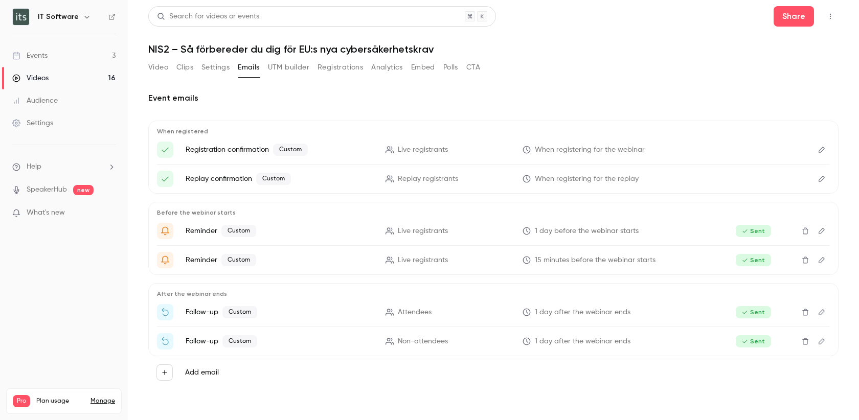
click at [281, 67] on button "UTM builder" at bounding box center [288, 67] width 41 height 16
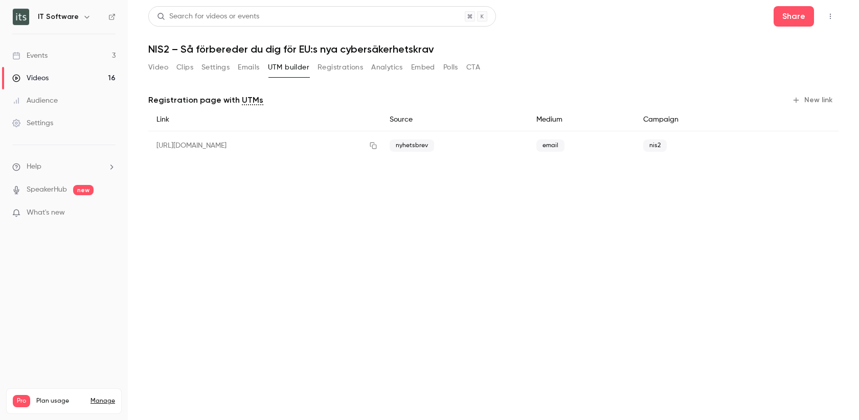
click at [159, 70] on button "Video" at bounding box center [158, 67] width 20 height 16
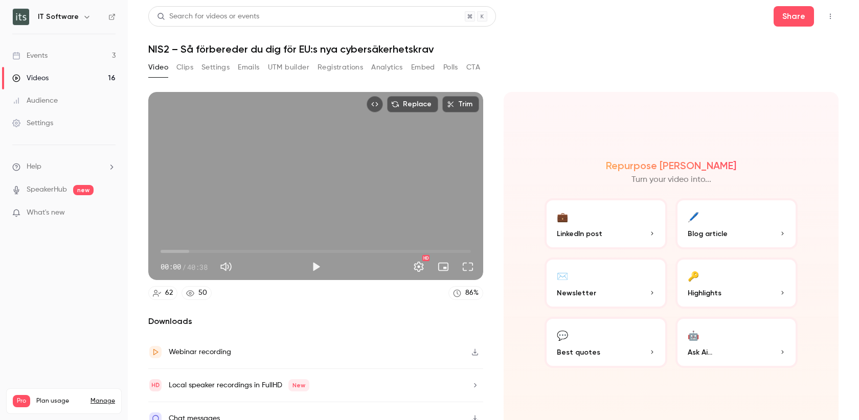
click at [743, 331] on button "🤖 Ask Ai..." at bounding box center [736, 342] width 123 height 51
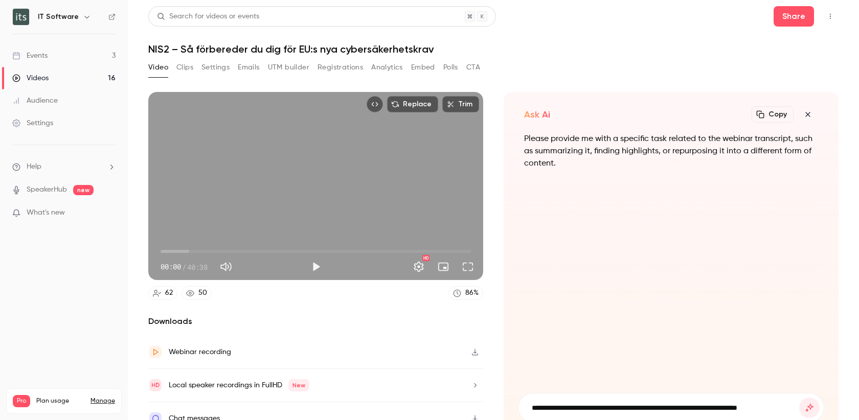
type input "**********"
click at [799, 398] on button "submit" at bounding box center [809, 408] width 20 height 20
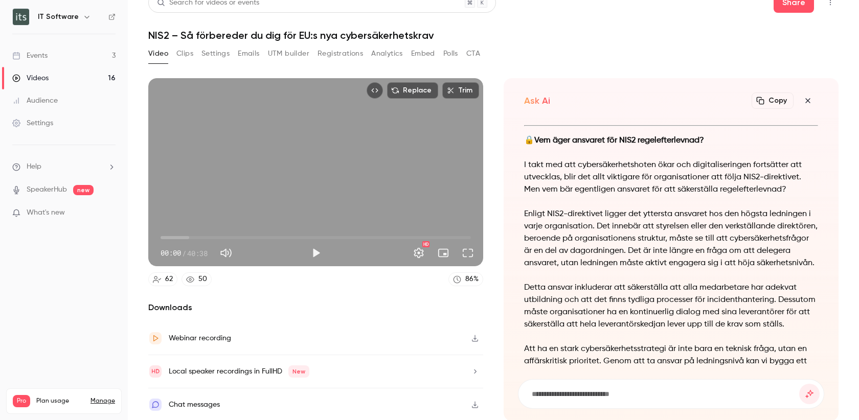
scroll to position [-102, 0]
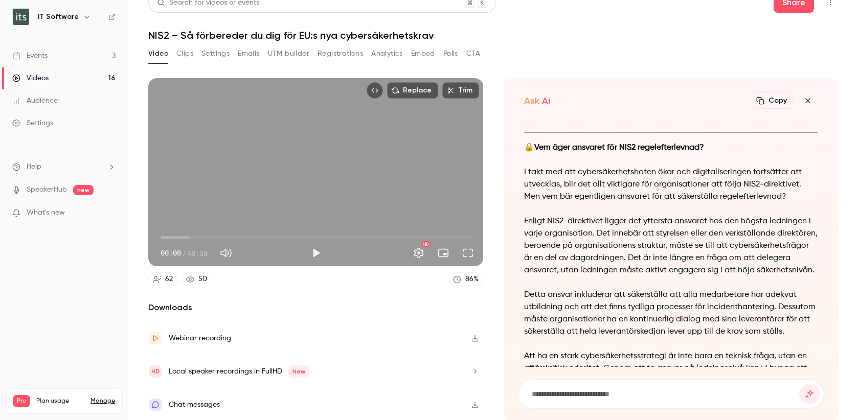
click at [600, 394] on input at bounding box center [665, 394] width 268 height 11
type input "**********"
click at [799, 384] on button "submit" at bounding box center [809, 394] width 20 height 20
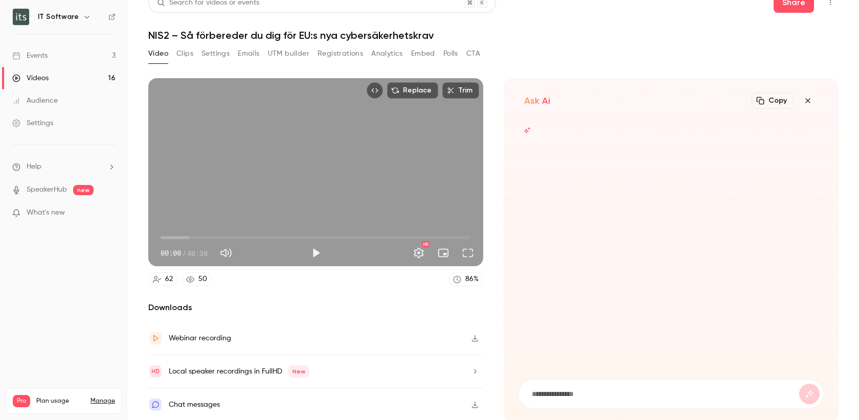
scroll to position [0, 0]
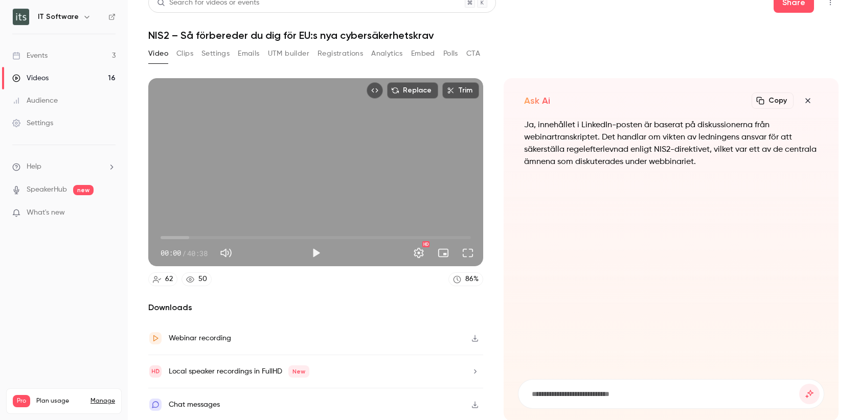
click at [814, 99] on button "button" at bounding box center [807, 100] width 20 height 20
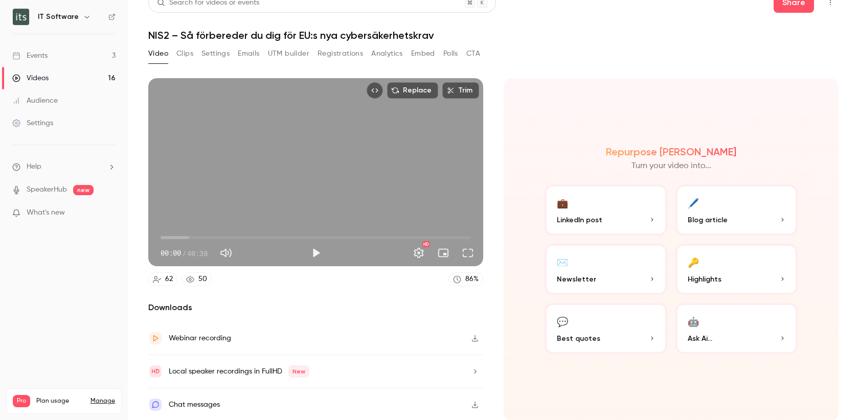
click at [660, 224] on button "💼 LinkedIn post" at bounding box center [605, 210] width 123 height 51
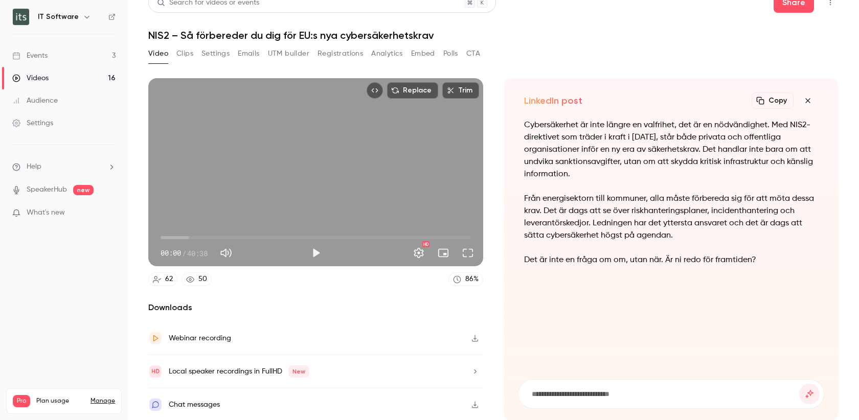
click at [558, 394] on input at bounding box center [665, 394] width 268 height 11
type input "**********"
click at [800, 384] on button "submit" at bounding box center [810, 394] width 20 height 20
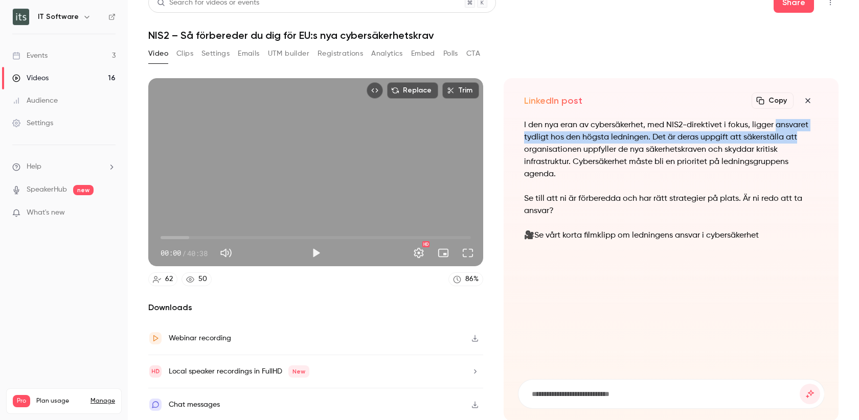
drag, startPoint x: 782, startPoint y: 125, endPoint x: 821, endPoint y: 138, distance: 41.4
click at [821, 138] on div "I den nya eran av cybersäkerhet, med NIS2-direktivet i fokus, ligger ansvaret t…" at bounding box center [671, 243] width 307 height 248
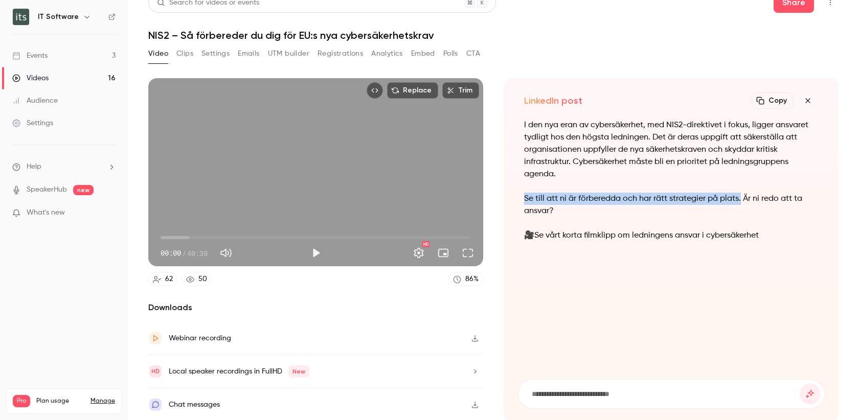
drag, startPoint x: 525, startPoint y: 198, endPoint x: 740, endPoint y: 195, distance: 215.2
click at [740, 195] on p "Se till att ni är förberedda och har rätt strategier på plats. Är ni redo att t…" at bounding box center [671, 205] width 294 height 25
copy p "Se till att ni är förberedda och har rätt strategier på plats."
click at [59, 52] on link "Events 3" at bounding box center [64, 55] width 128 height 22
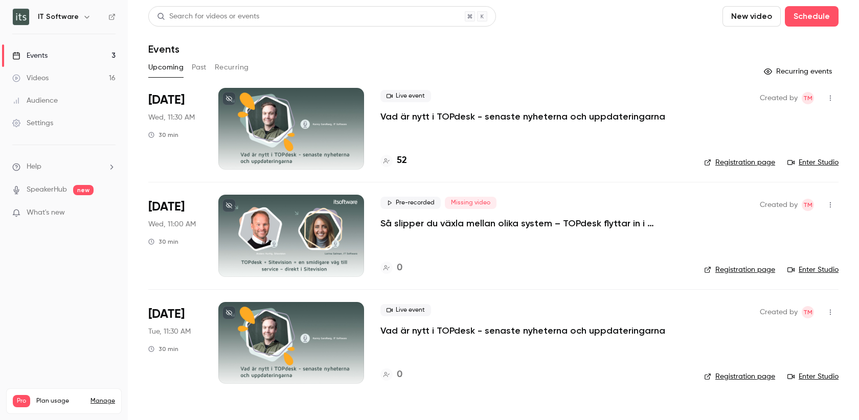
click at [198, 69] on button "Past" at bounding box center [199, 67] width 15 height 16
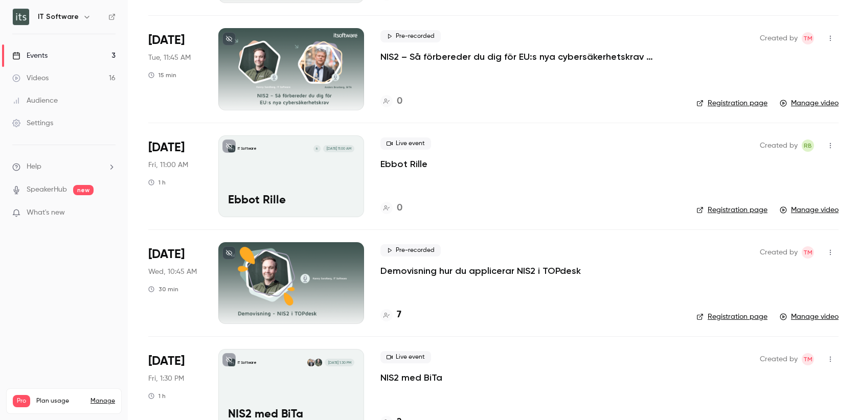
scroll to position [178, 0]
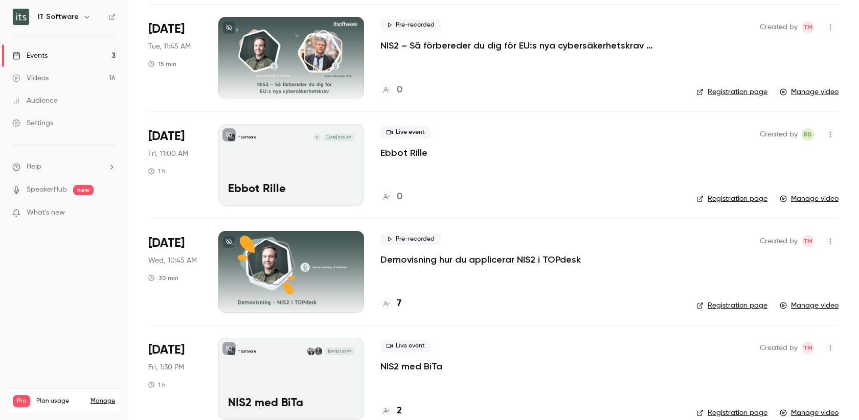
click at [398, 303] on h4 "7" at bounding box center [399, 304] width 5 height 14
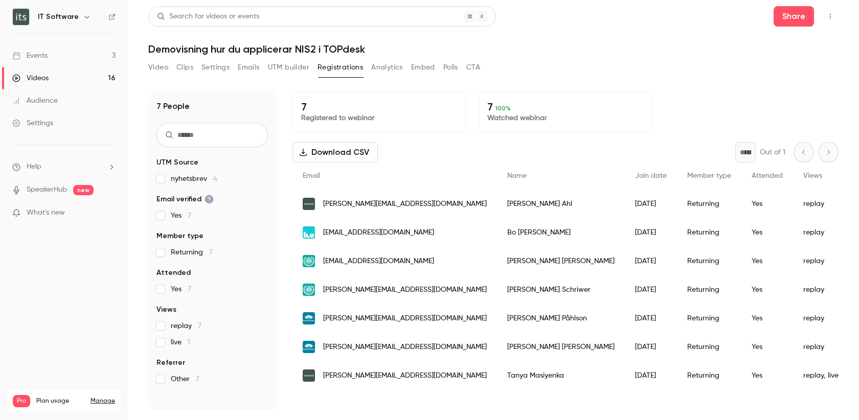
click at [392, 73] on button "Analytics" at bounding box center [387, 67] width 32 height 16
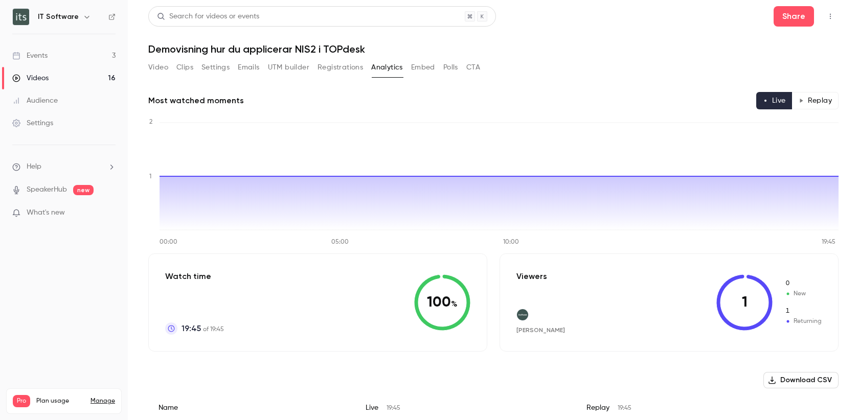
click at [165, 63] on button "Video" at bounding box center [158, 67] width 20 height 16
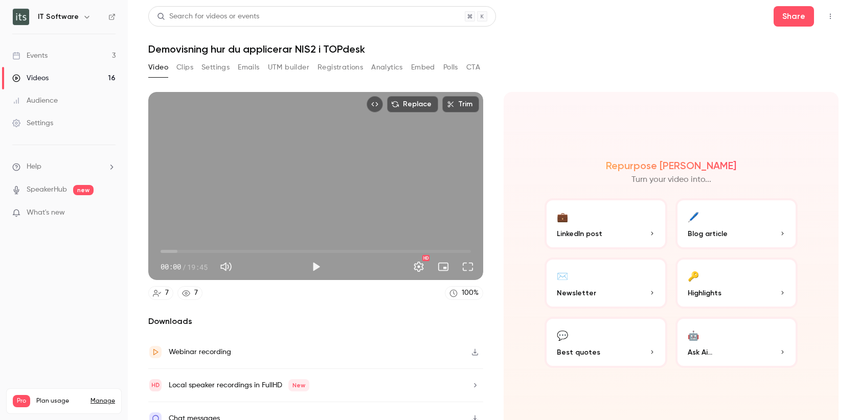
click at [185, 71] on button "Clips" at bounding box center [184, 67] width 17 height 16
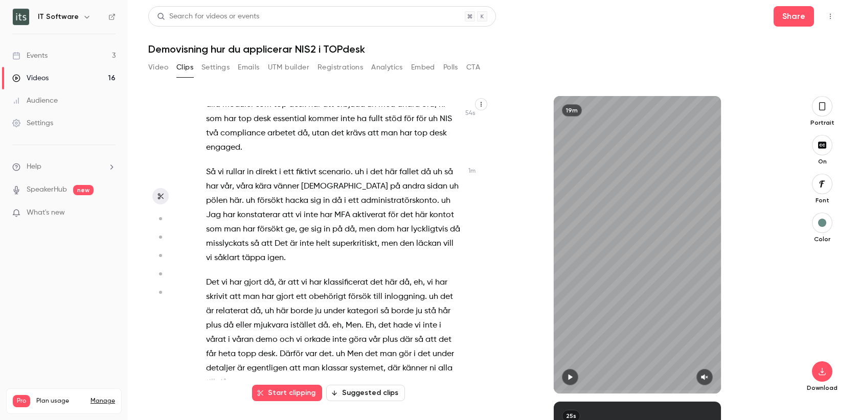
scroll to position [205, 0]
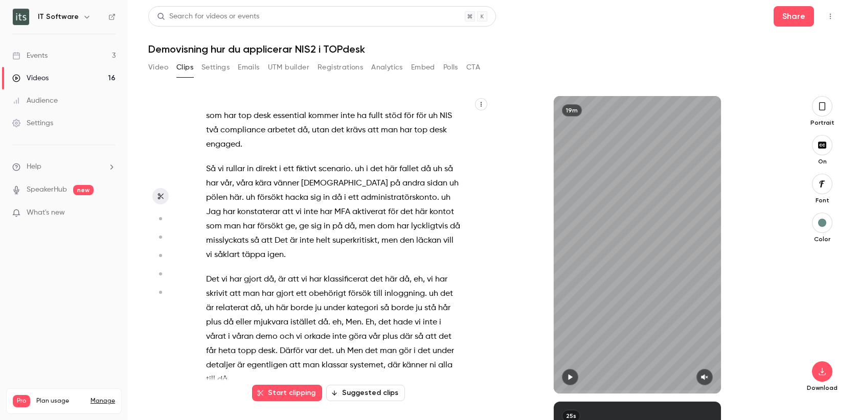
click at [208, 169] on span "Så" at bounding box center [211, 169] width 10 height 14
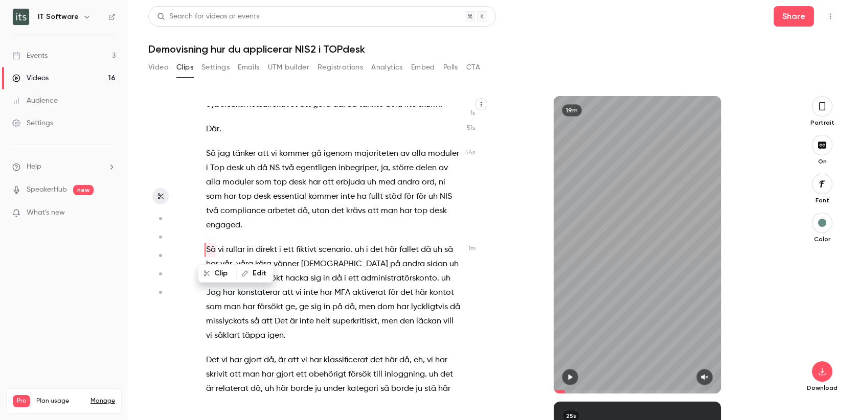
scroll to position [124, 0]
click at [823, 110] on icon "button" at bounding box center [822, 106] width 6 height 8
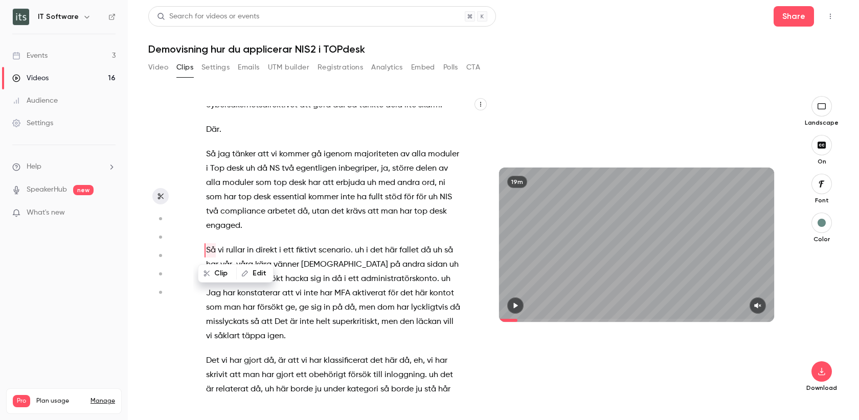
click at [517, 306] on icon "button" at bounding box center [516, 306] width 4 height 6
click at [759, 308] on icon "button" at bounding box center [758, 305] width 8 height 7
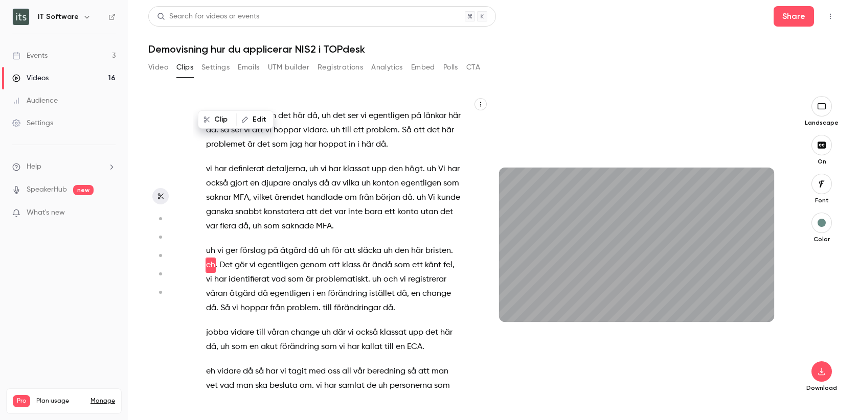
scroll to position [817, 0]
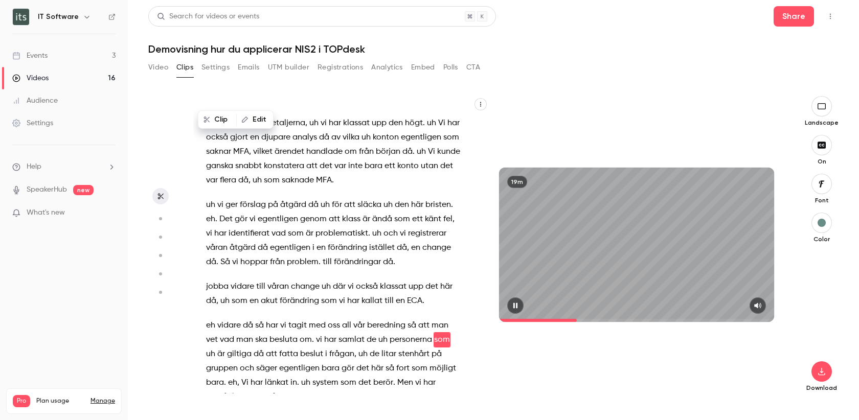
click at [577, 320] on span at bounding box center [636, 320] width 275 height 3
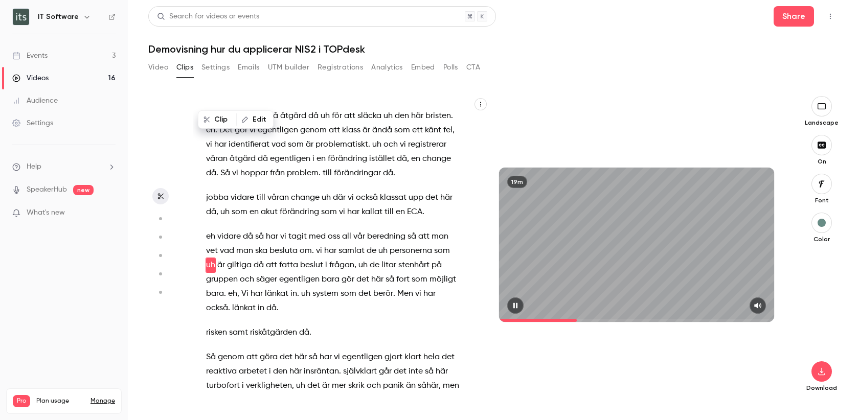
scroll to position [952, 0]
click at [585, 320] on span at bounding box center [636, 320] width 275 height 3
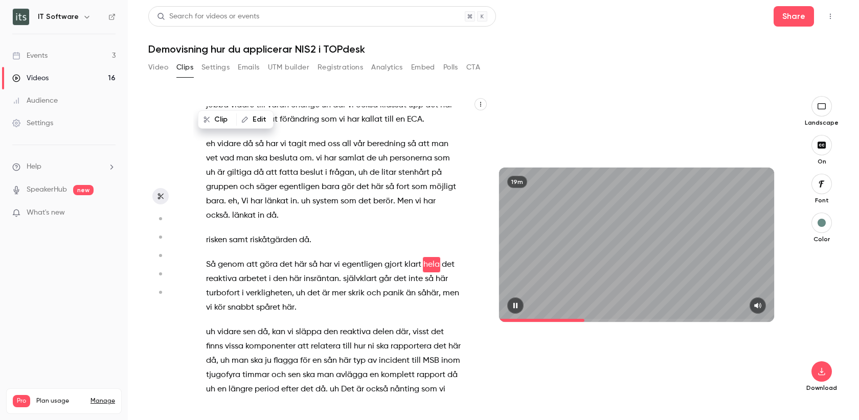
click at [600, 322] on span at bounding box center [636, 320] width 275 height 3
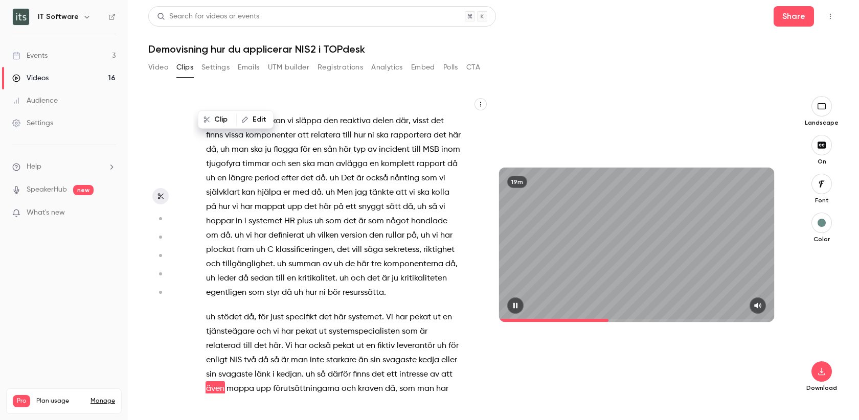
click at [609, 322] on span at bounding box center [636, 320] width 275 height 3
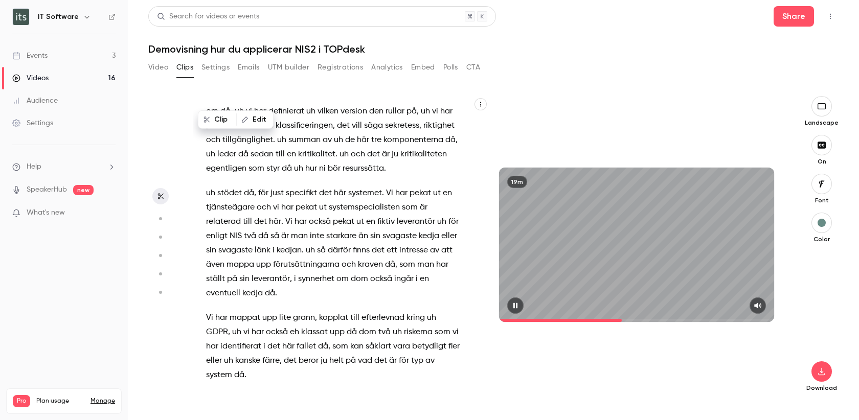
click at [622, 321] on span at bounding box center [636, 320] width 275 height 3
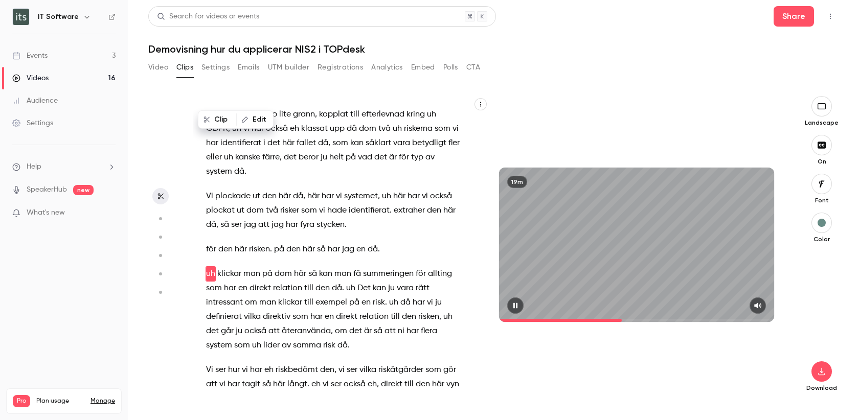
scroll to position [1592, 0]
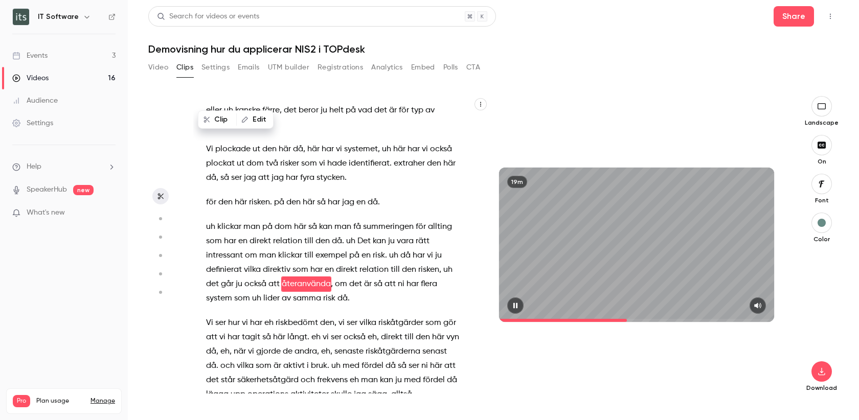
click at [627, 320] on span at bounding box center [636, 320] width 275 height 3
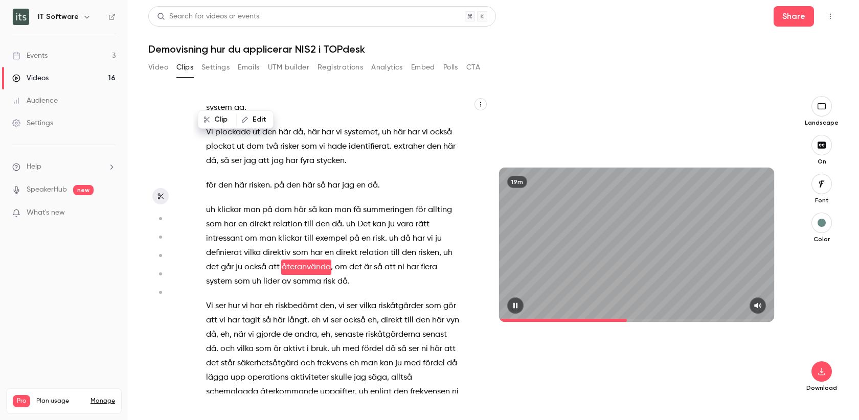
scroll to position [1649, 0]
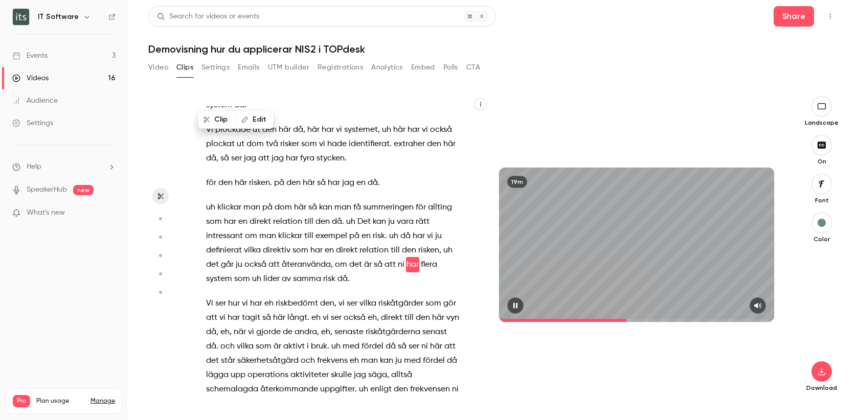
click at [640, 320] on span at bounding box center [636, 320] width 275 height 3
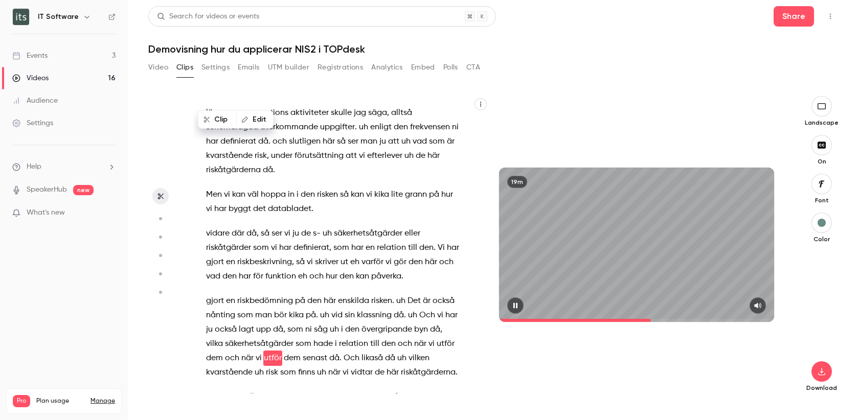
click at [652, 320] on span at bounding box center [636, 320] width 275 height 3
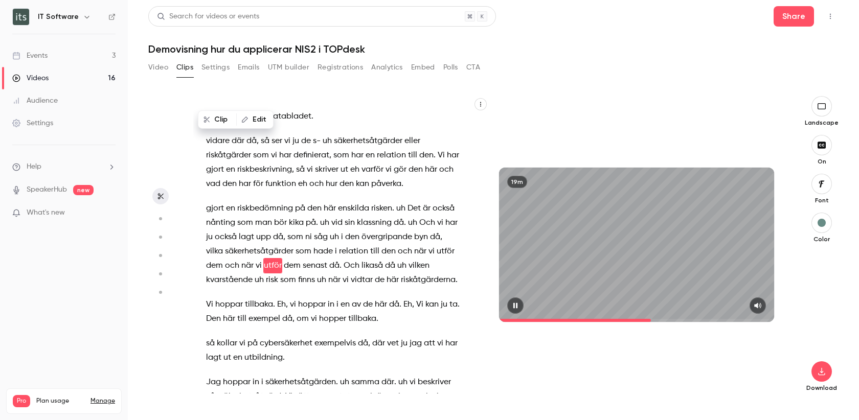
scroll to position [2005, 0]
click at [667, 323] on div "19m" at bounding box center [636, 245] width 295 height 298
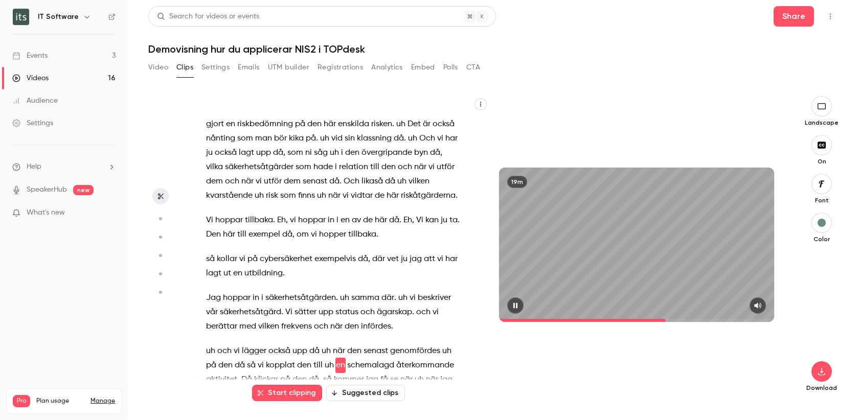
click at [667, 317] on span at bounding box center [636, 320] width 275 height 16
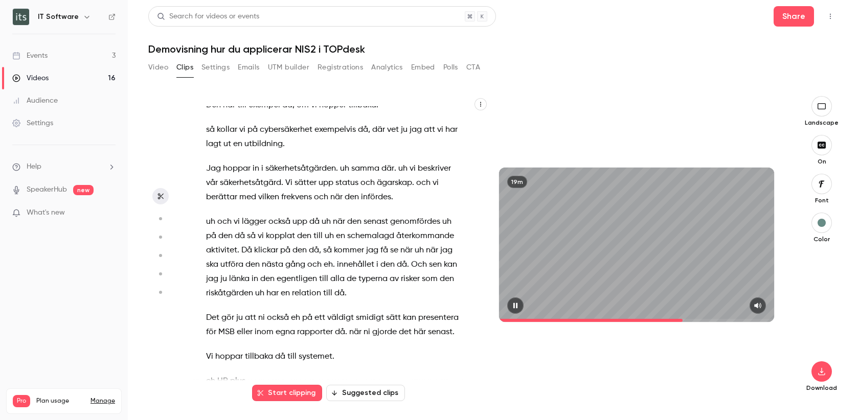
click at [683, 318] on span at bounding box center [636, 320] width 275 height 16
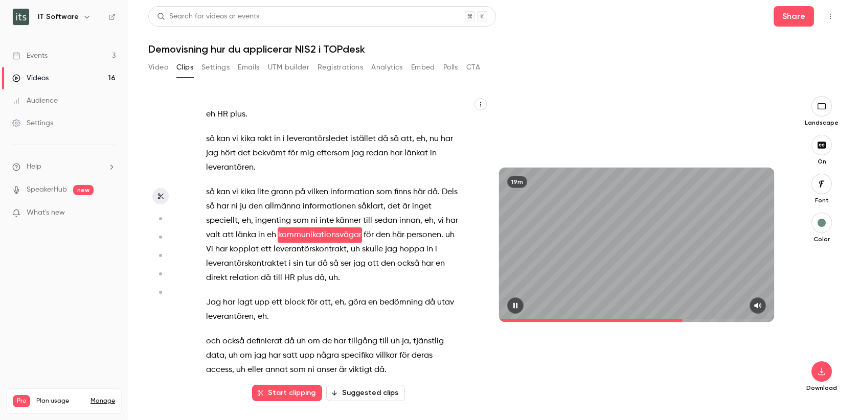
click at [700, 320] on span at bounding box center [636, 320] width 275 height 3
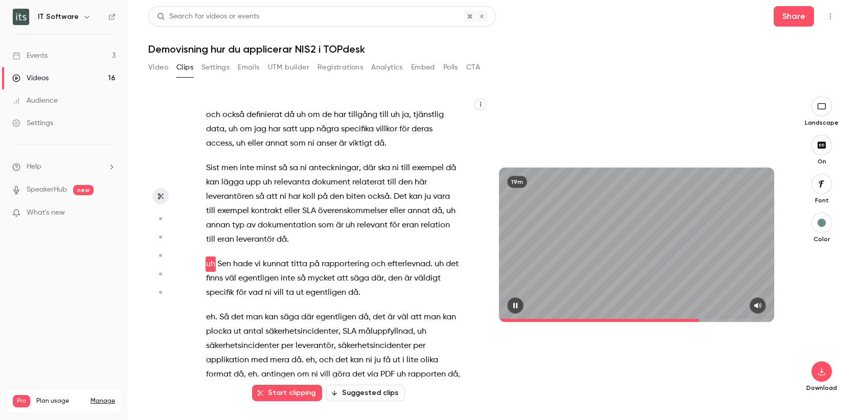
click at [709, 321] on span at bounding box center [636, 320] width 275 height 3
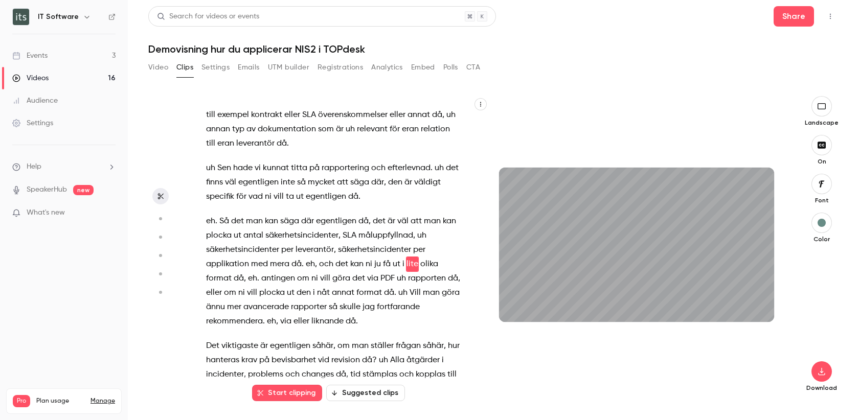
click at [722, 324] on div "19m" at bounding box center [636, 245] width 295 height 298
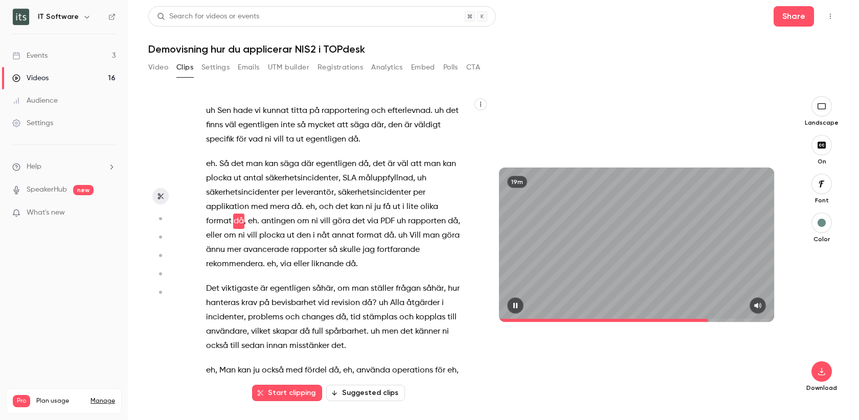
click at [716, 318] on span at bounding box center [636, 320] width 275 height 16
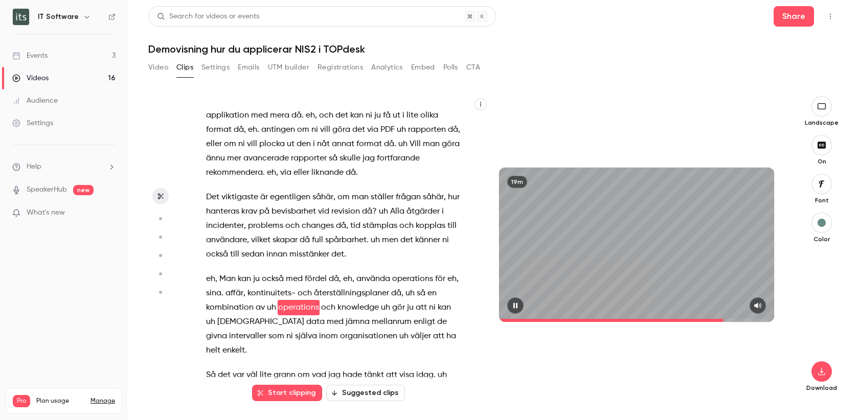
click at [724, 319] on span at bounding box center [636, 320] width 275 height 3
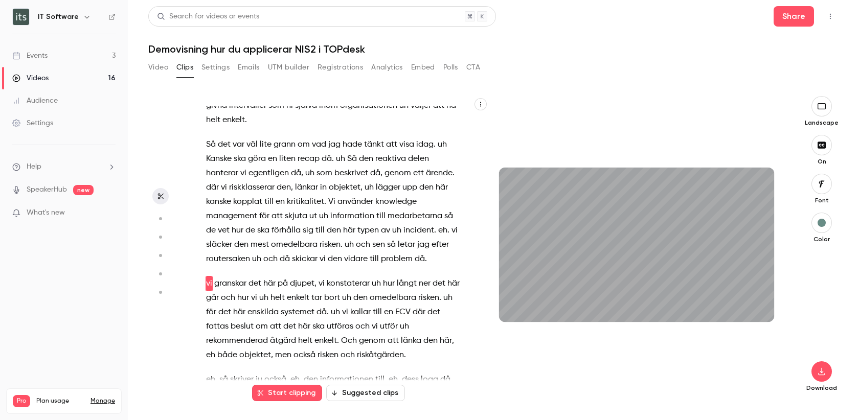
scroll to position [3192, 0]
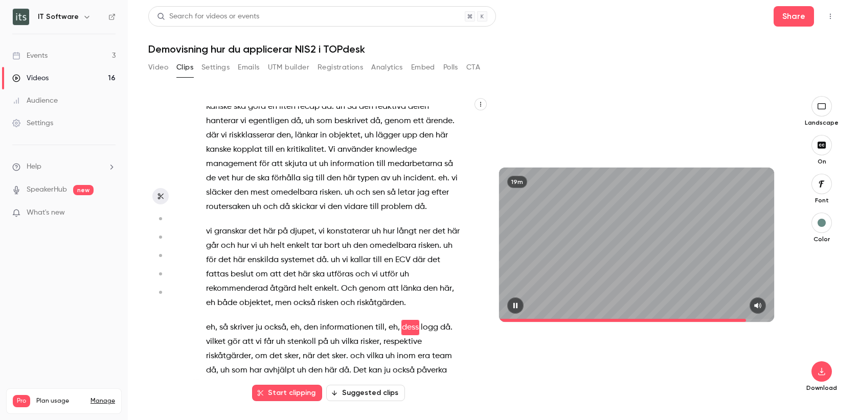
click at [747, 320] on span at bounding box center [636, 320] width 275 height 3
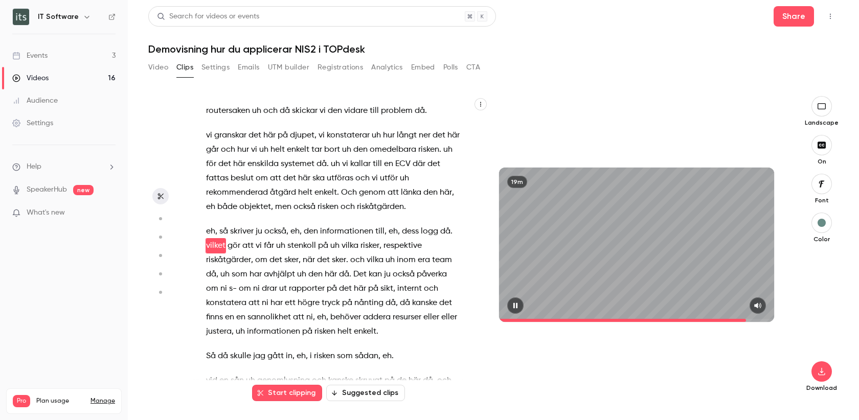
click at [751, 320] on span at bounding box center [636, 320] width 275 height 3
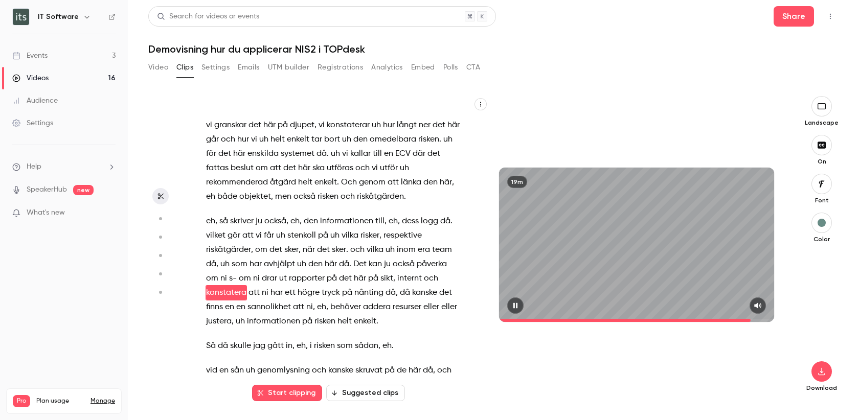
scroll to position [3359, 0]
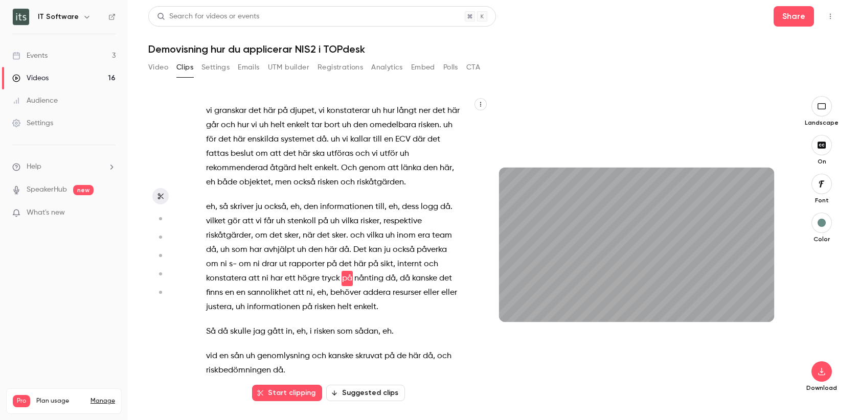
click at [756, 320] on span at bounding box center [636, 320] width 275 height 3
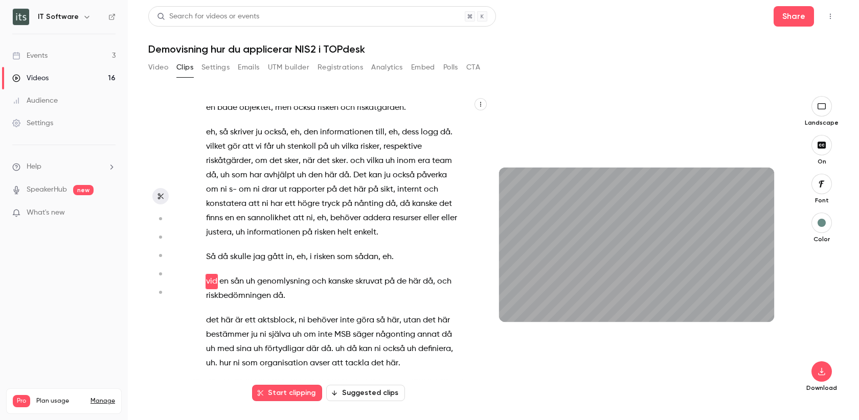
scroll to position [3437, 0]
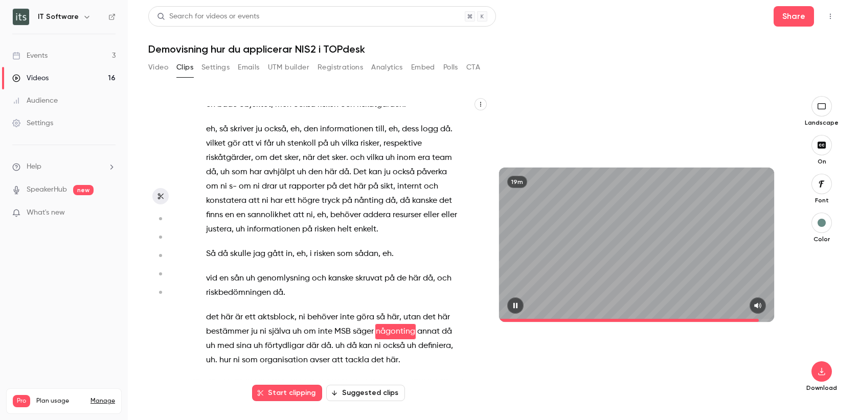
click at [760, 320] on span at bounding box center [636, 320] width 275 height 3
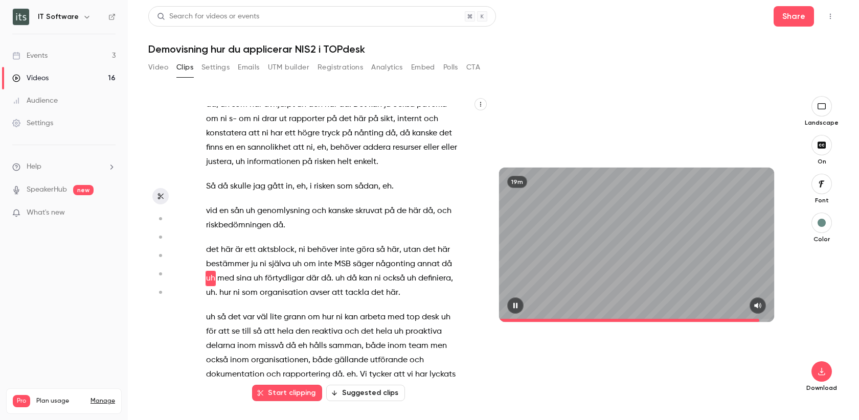
click at [764, 320] on span at bounding box center [636, 320] width 275 height 3
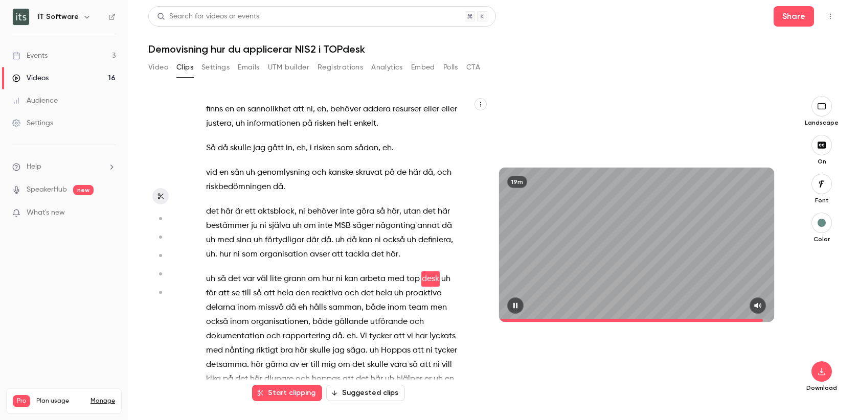
scroll to position [3543, 0]
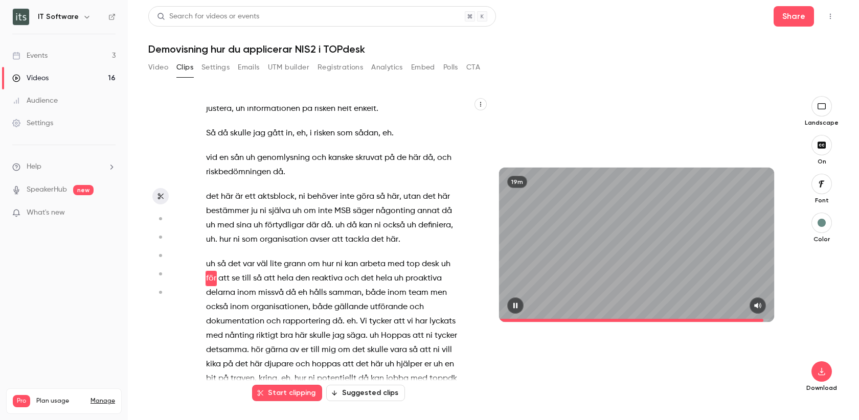
click at [767, 321] on span at bounding box center [636, 320] width 275 height 3
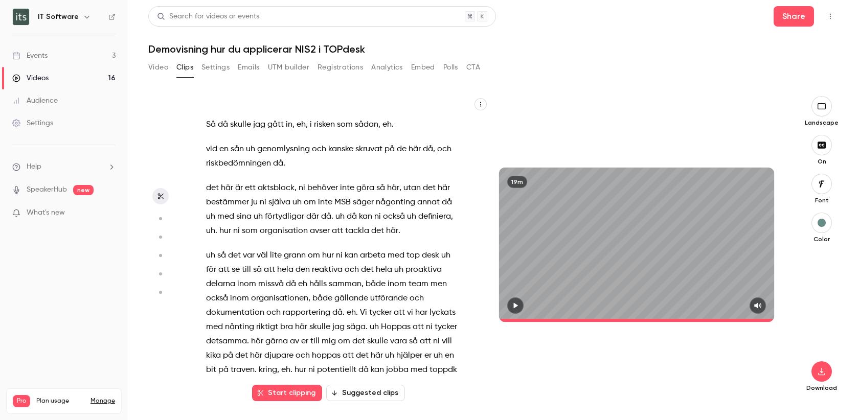
type input "******"
click at [38, 58] on div "Events" at bounding box center [29, 56] width 35 height 10
